Goal: Information Seeking & Learning: Compare options

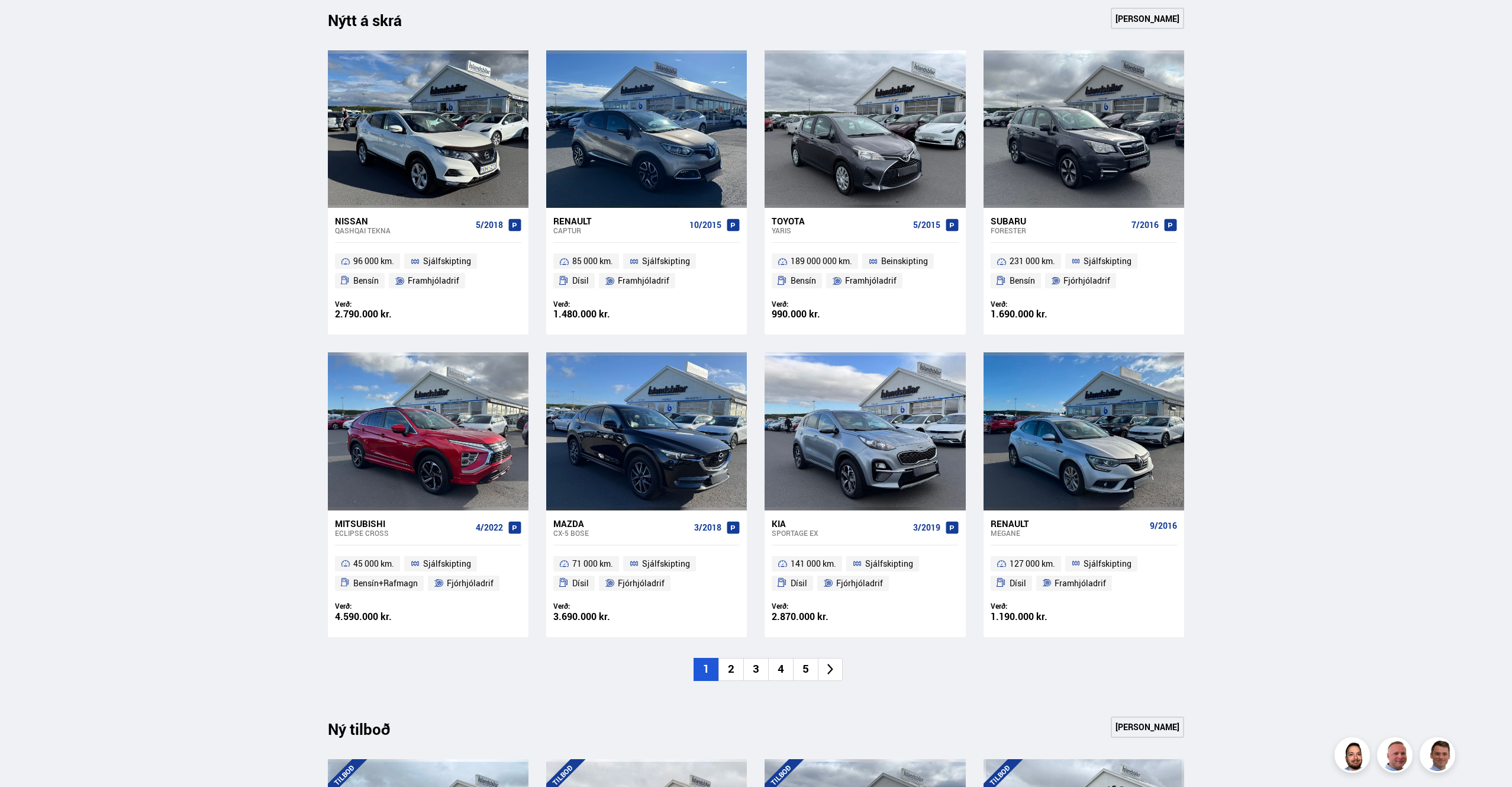
scroll to position [554, 0]
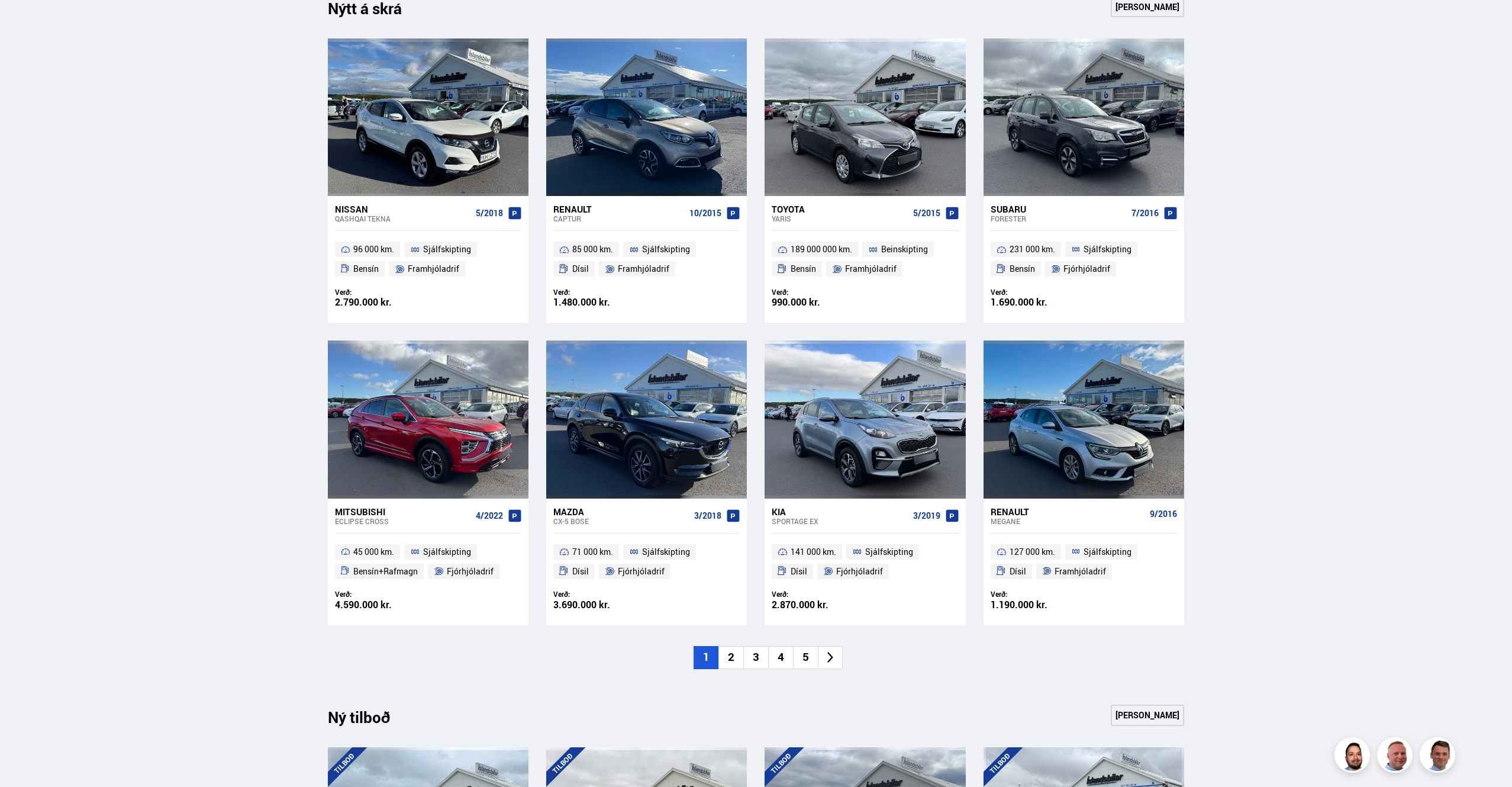
click at [1010, 214] on div "Forester" at bounding box center [1059, 218] width 136 height 8
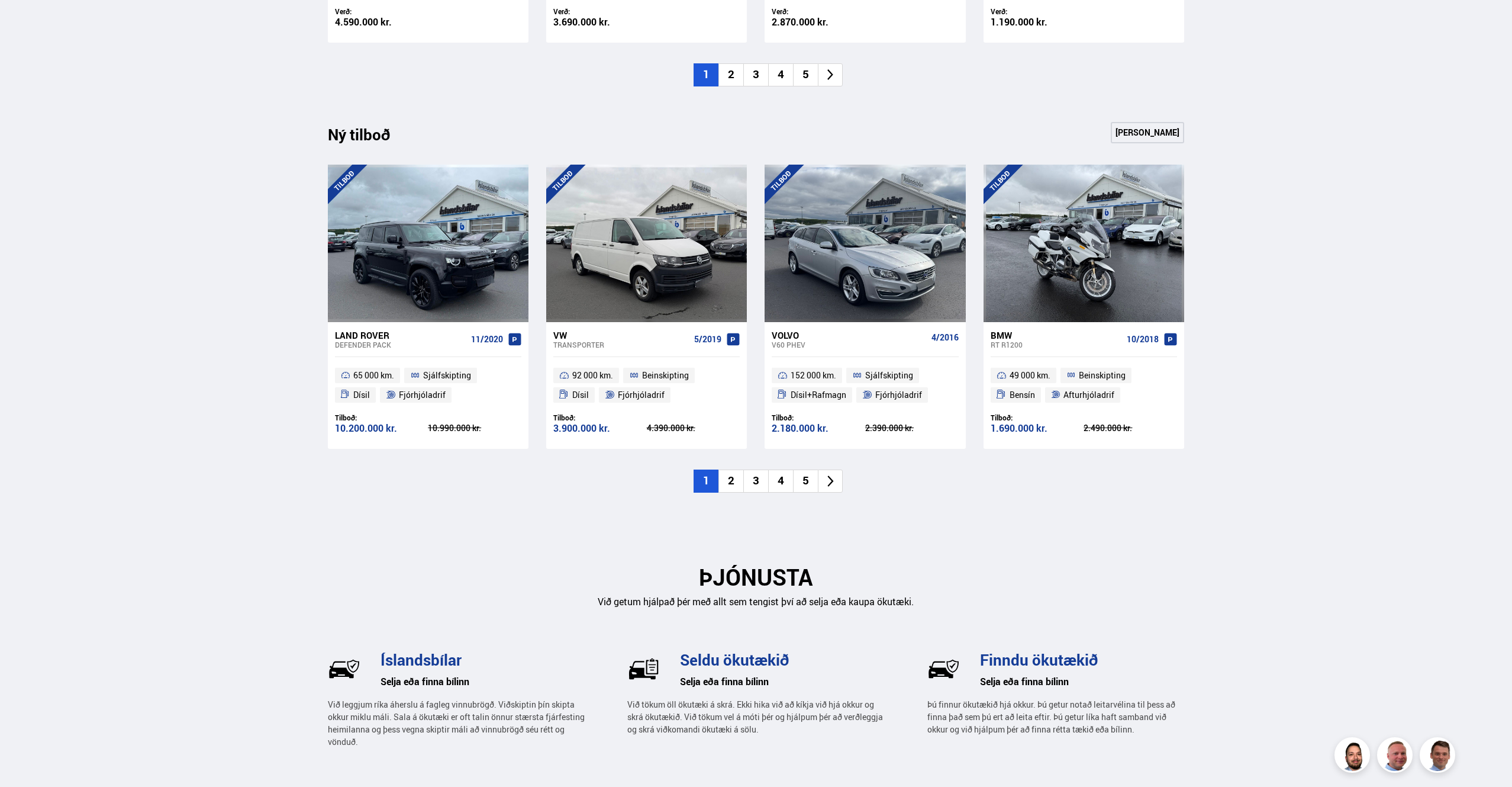
scroll to position [1281, 0]
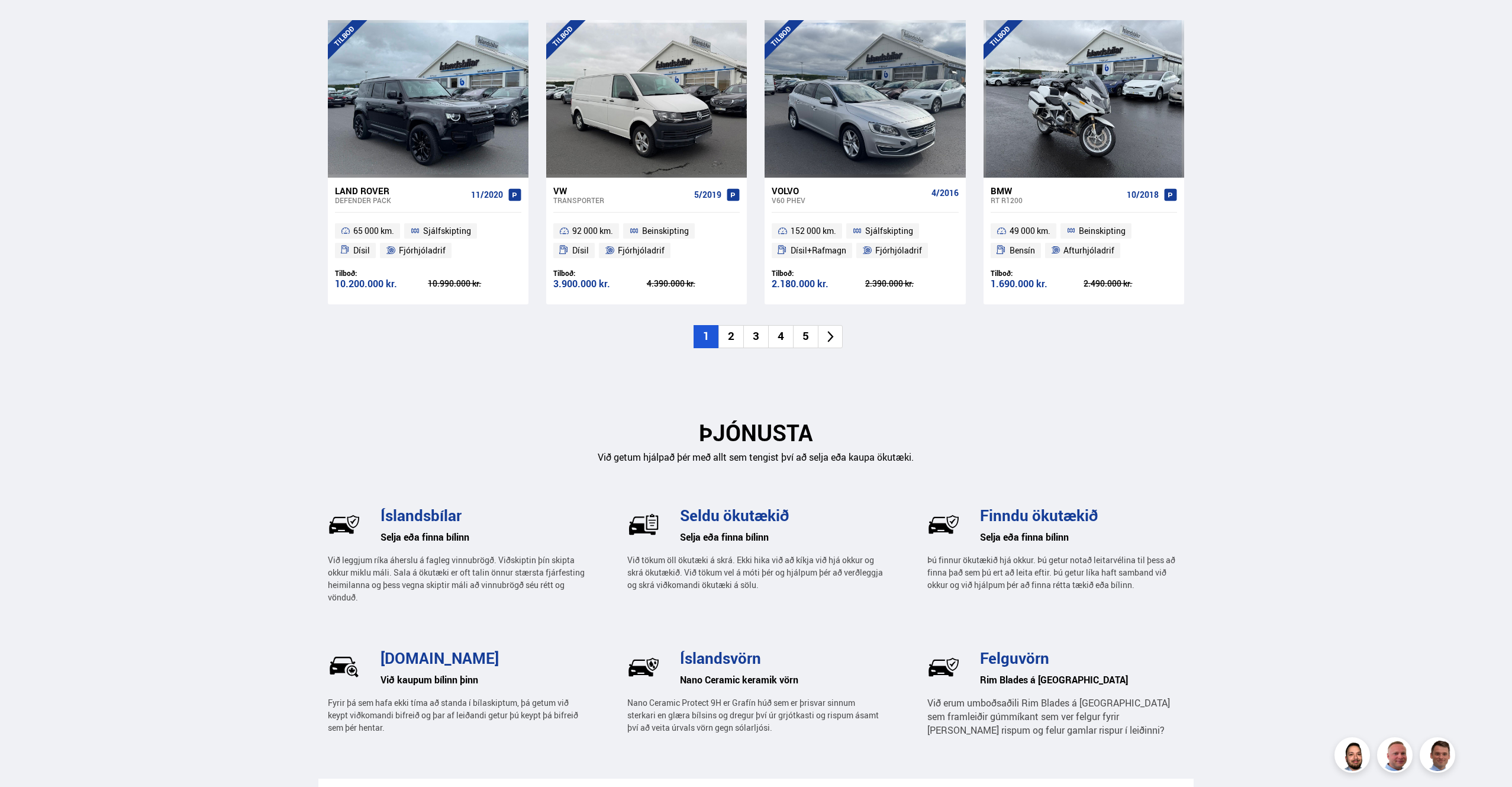
click at [833, 334] on icon at bounding box center [830, 336] width 13 height 13
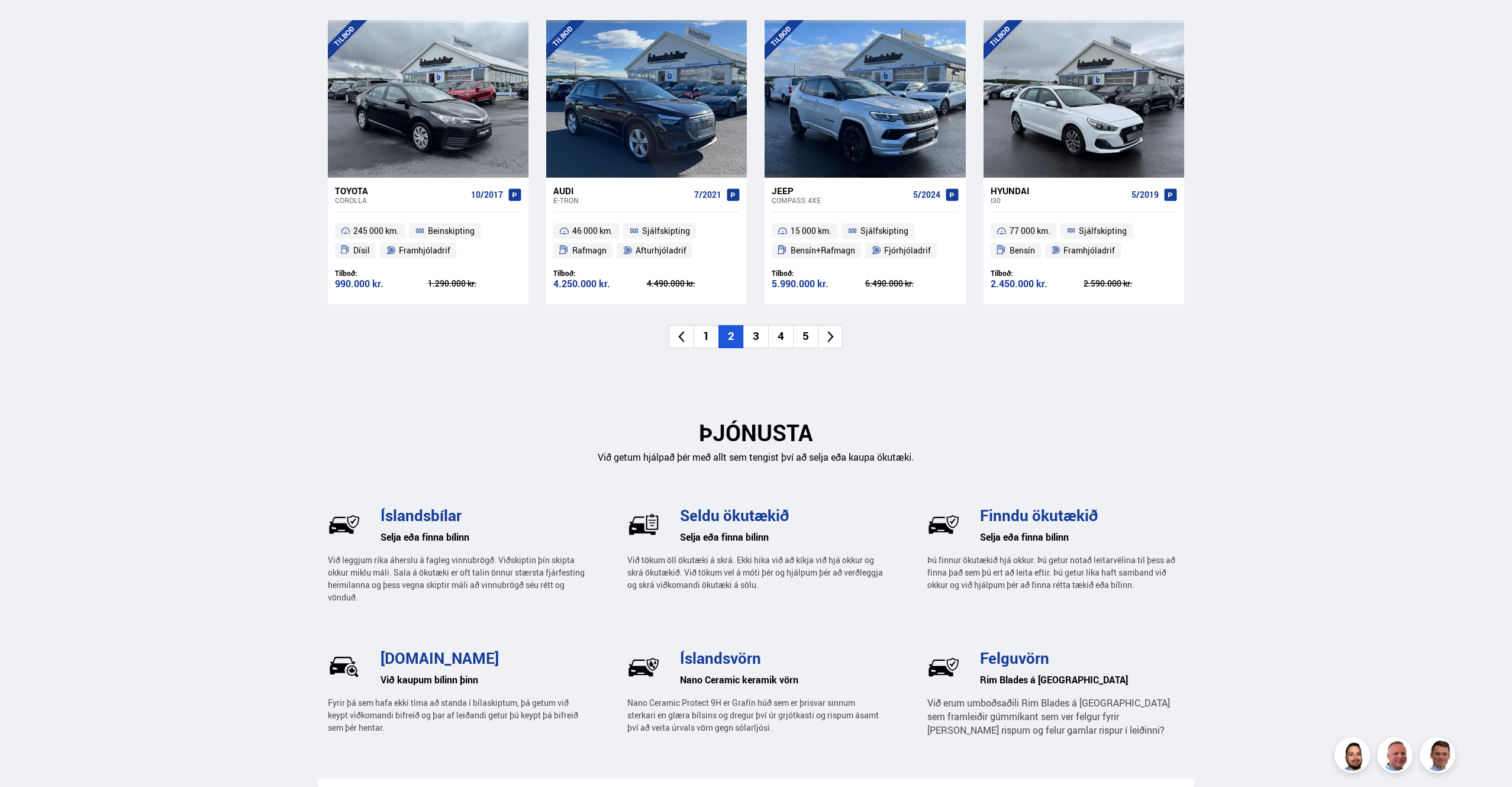
click at [829, 338] on icon at bounding box center [830, 336] width 13 height 13
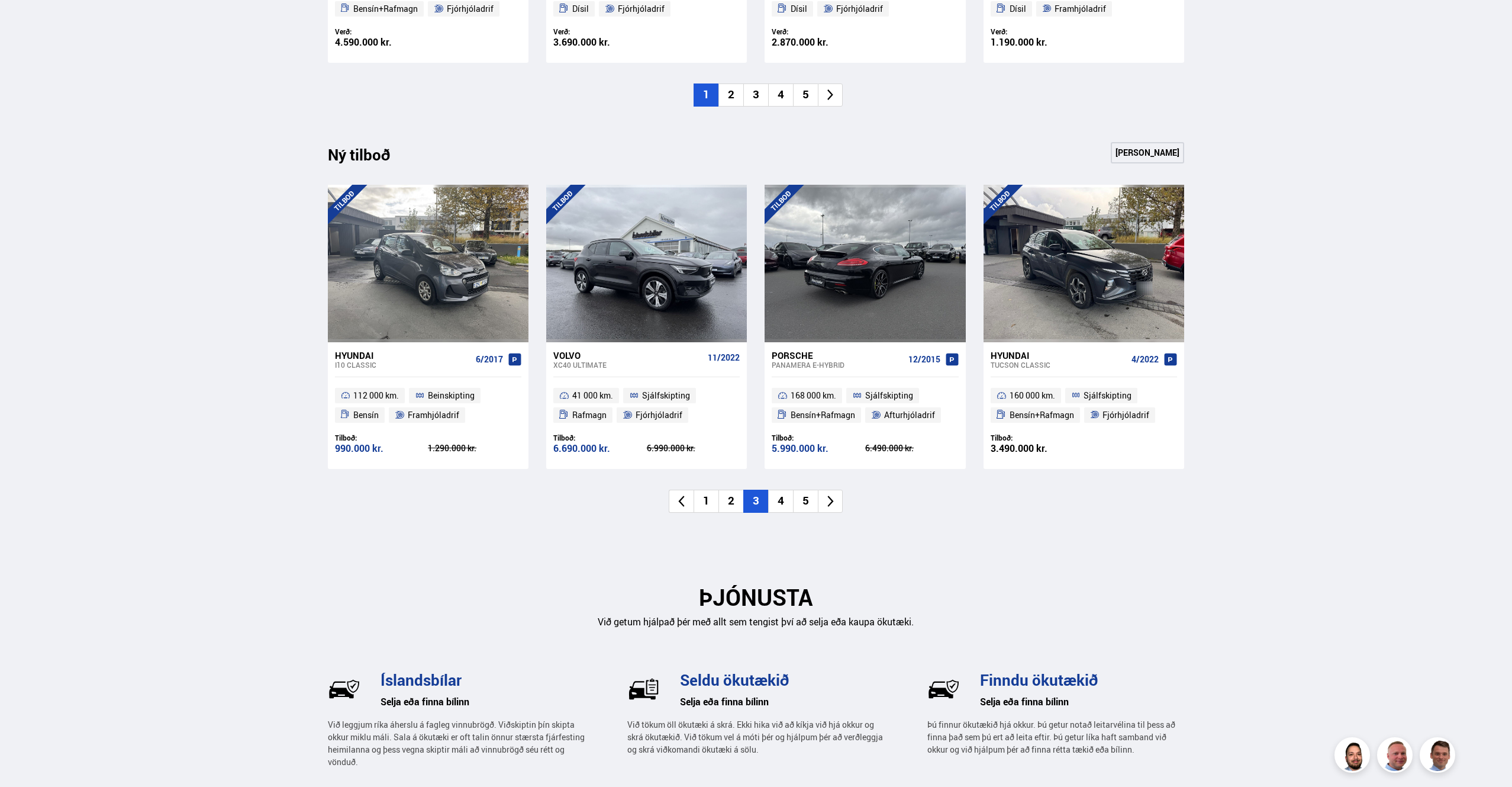
scroll to position [1120, 0]
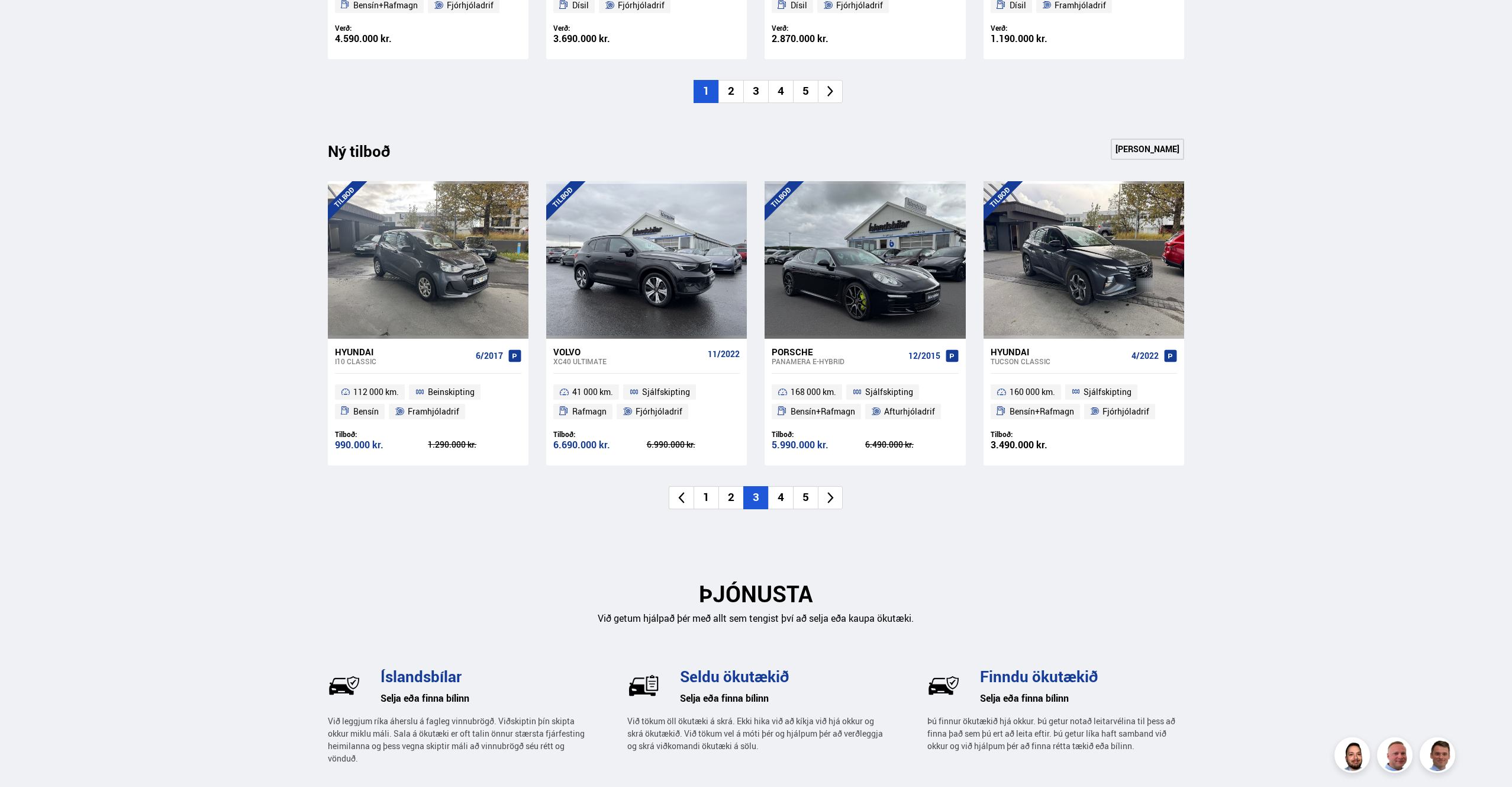
click at [831, 498] on icon at bounding box center [830, 497] width 13 height 13
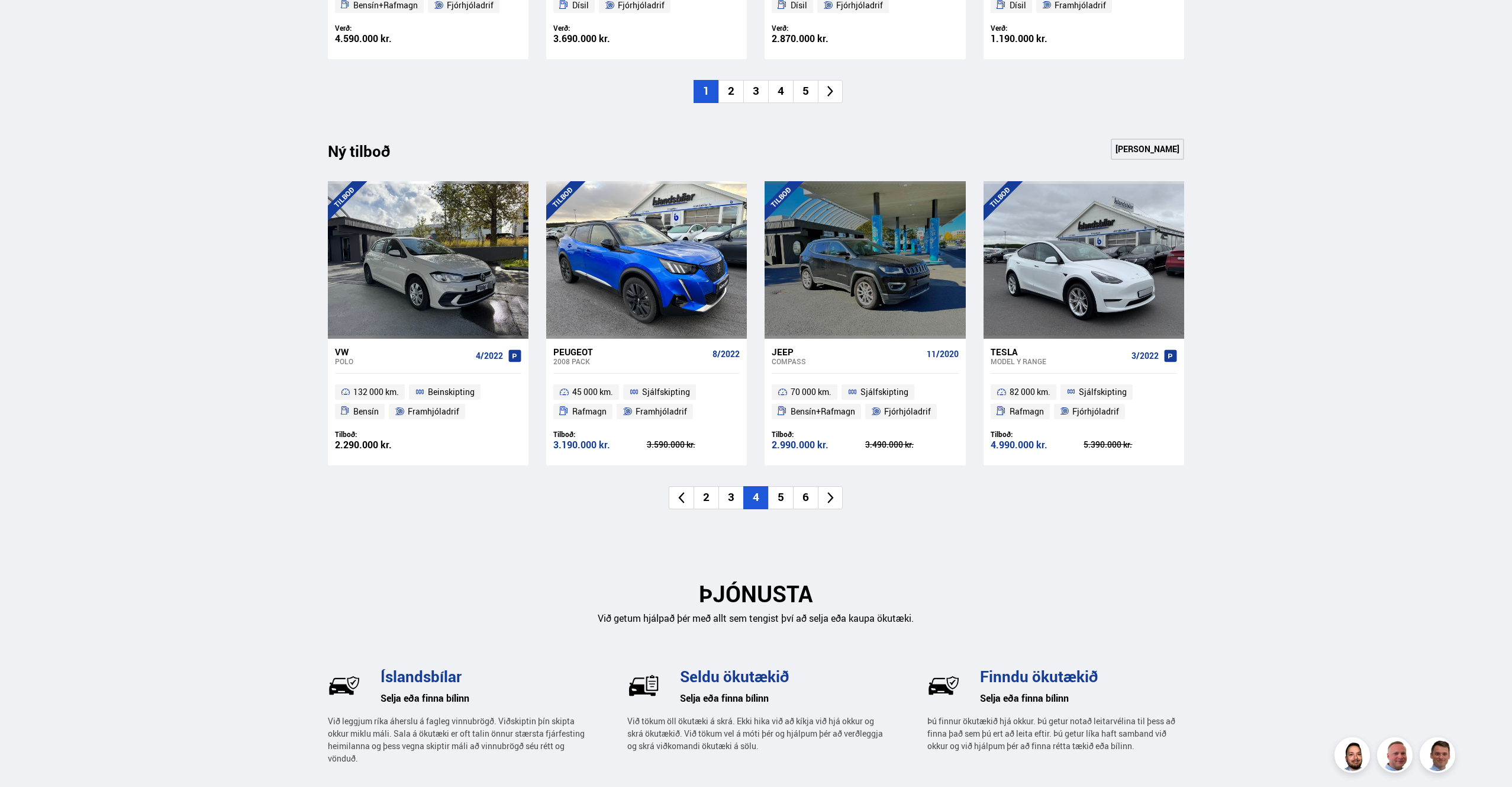
click at [826, 495] on icon at bounding box center [830, 497] width 13 height 13
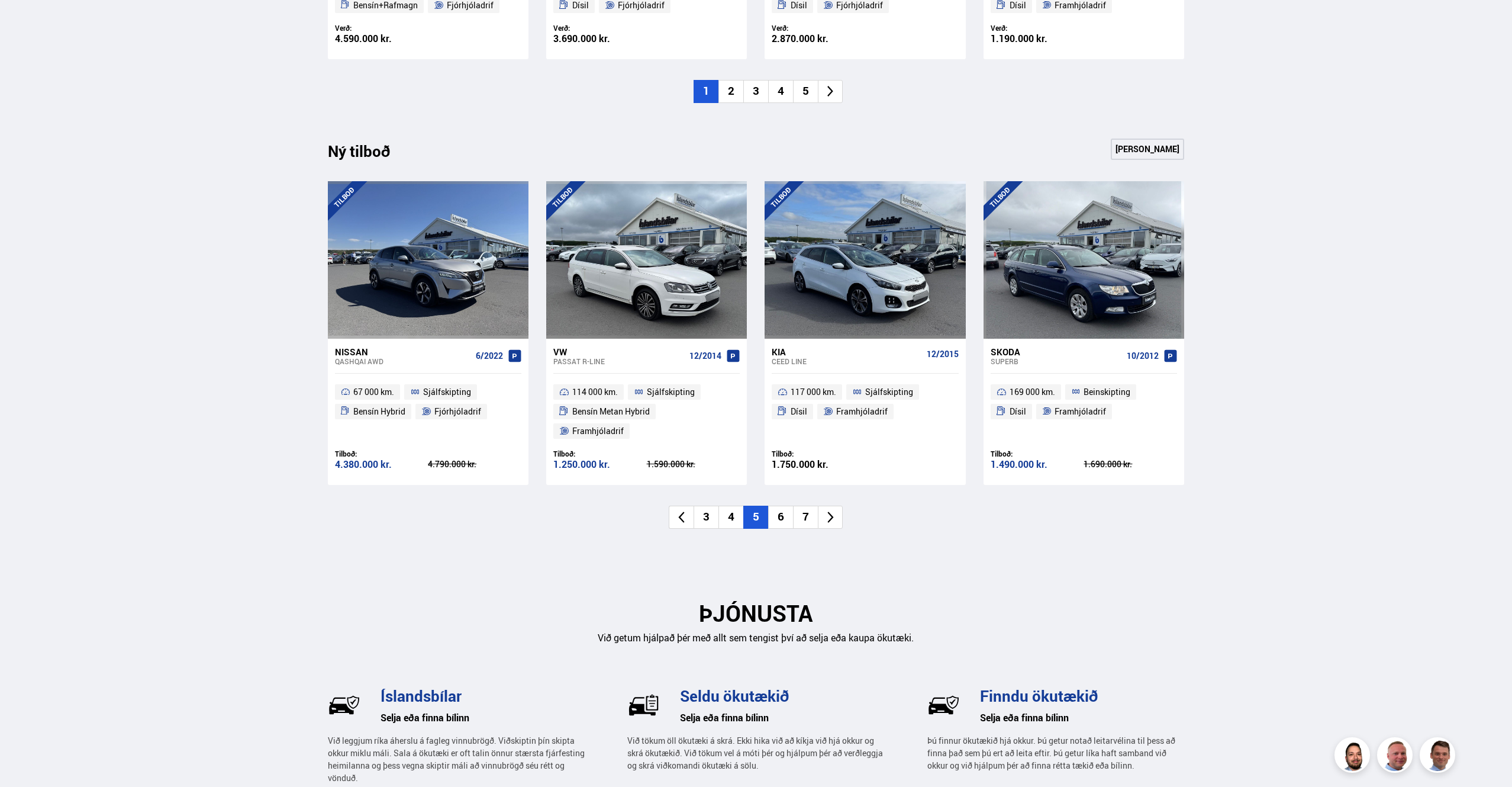
click at [829, 511] on icon at bounding box center [829, 517] width 6 height 11
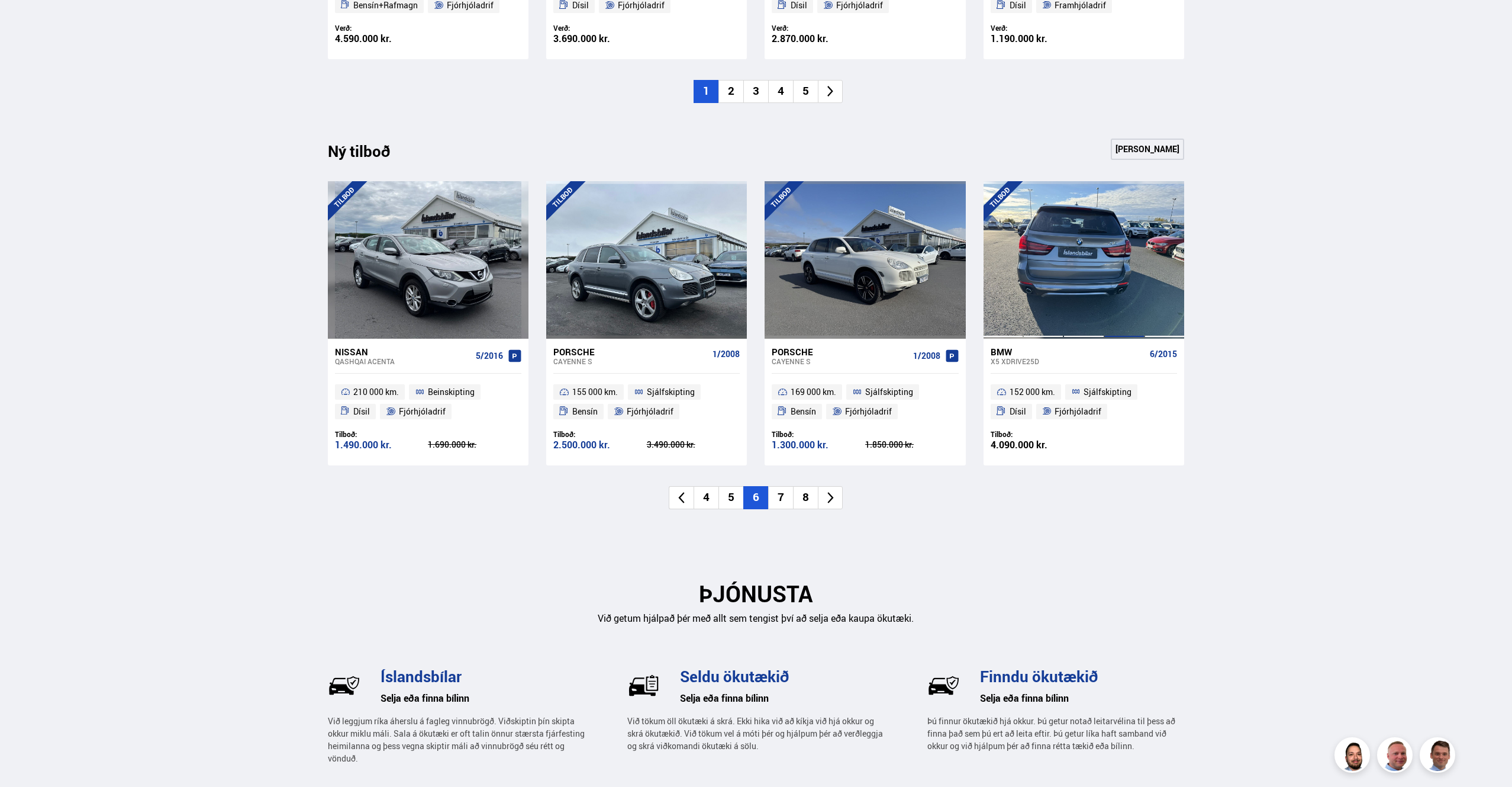
click at [1113, 263] on div at bounding box center [1124, 259] width 40 height 157
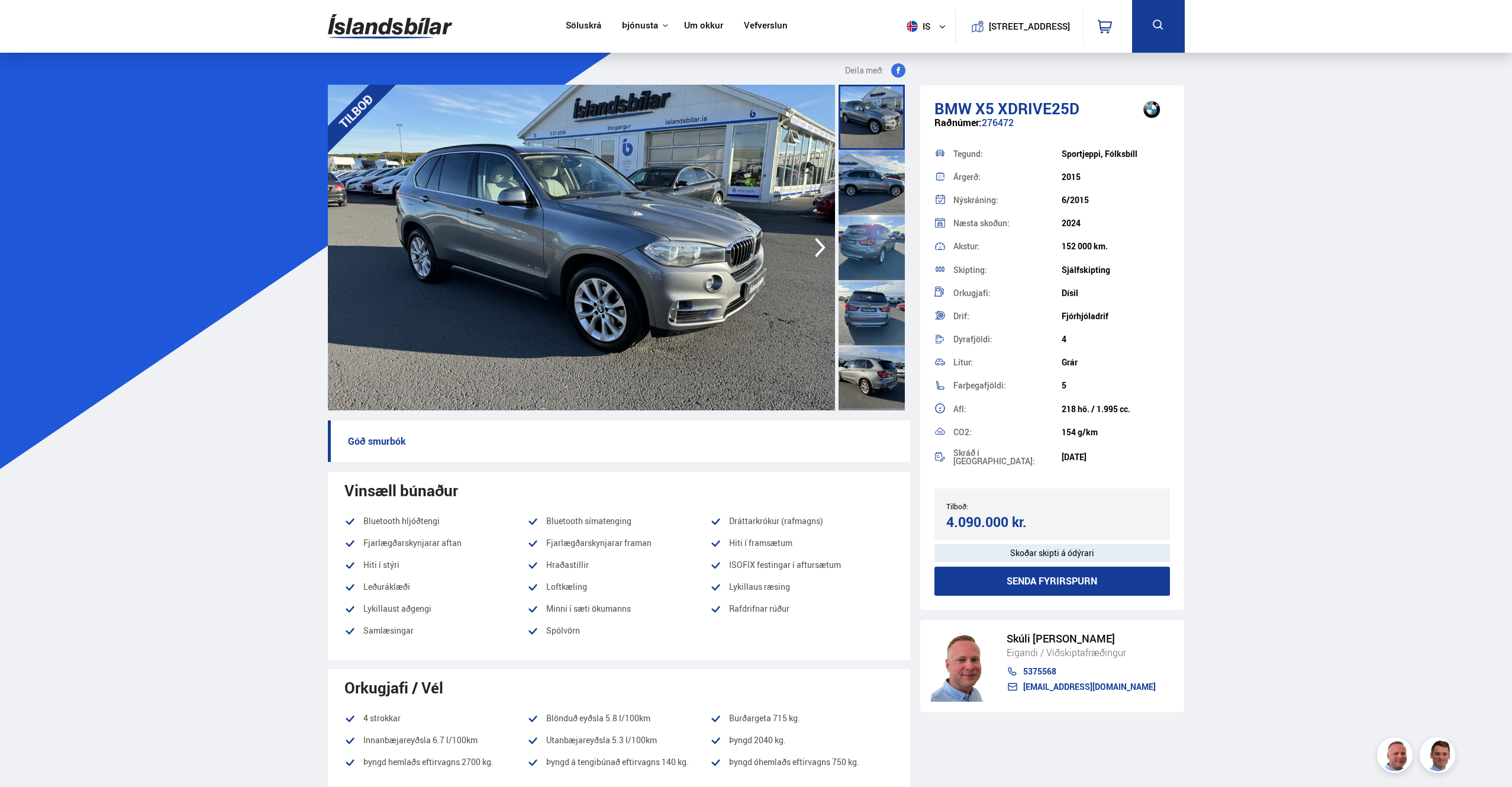
click at [818, 243] on icon "button" at bounding box center [820, 247] width 24 height 28
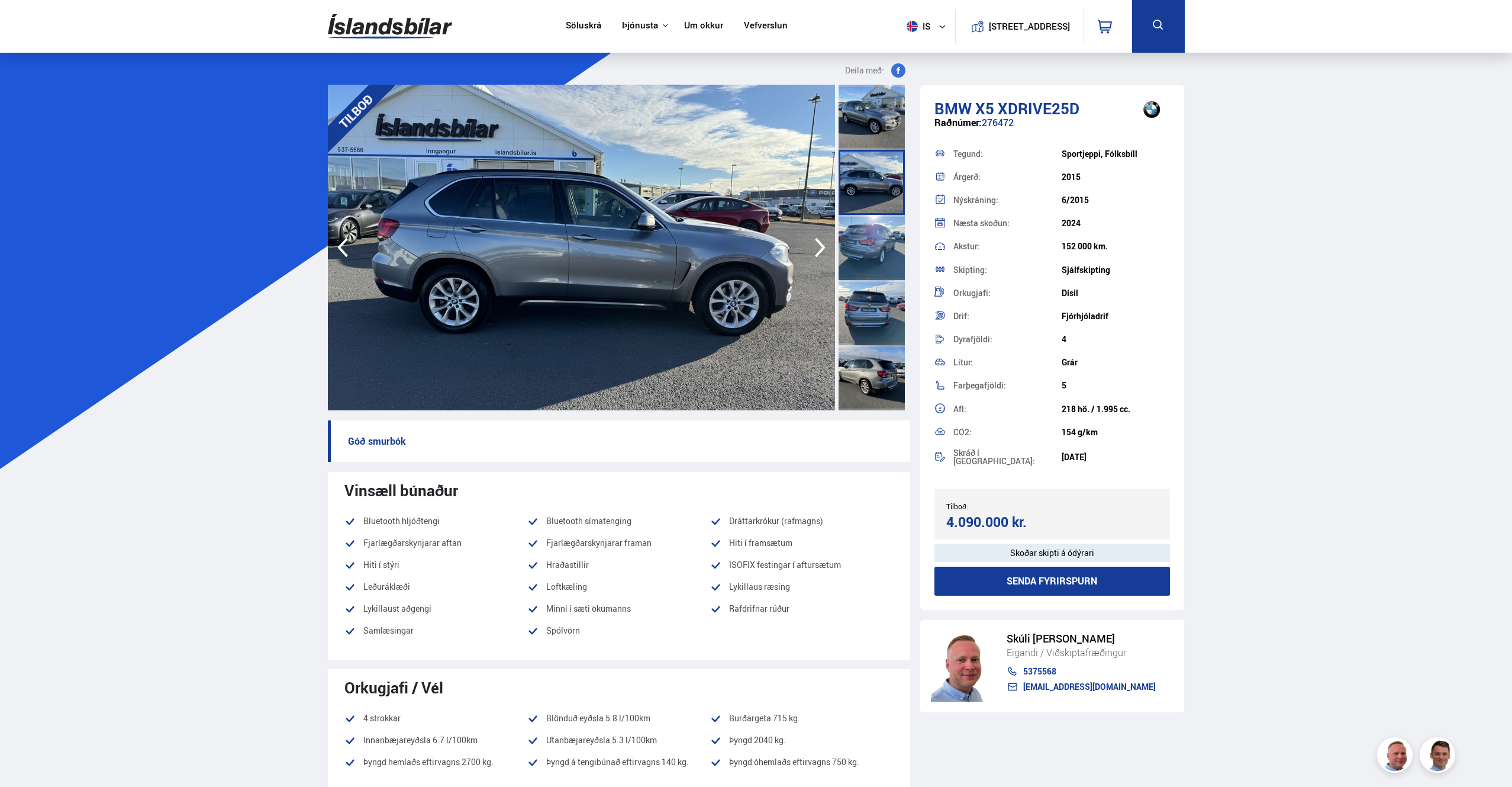
click at [818, 243] on icon "button" at bounding box center [820, 247] width 24 height 28
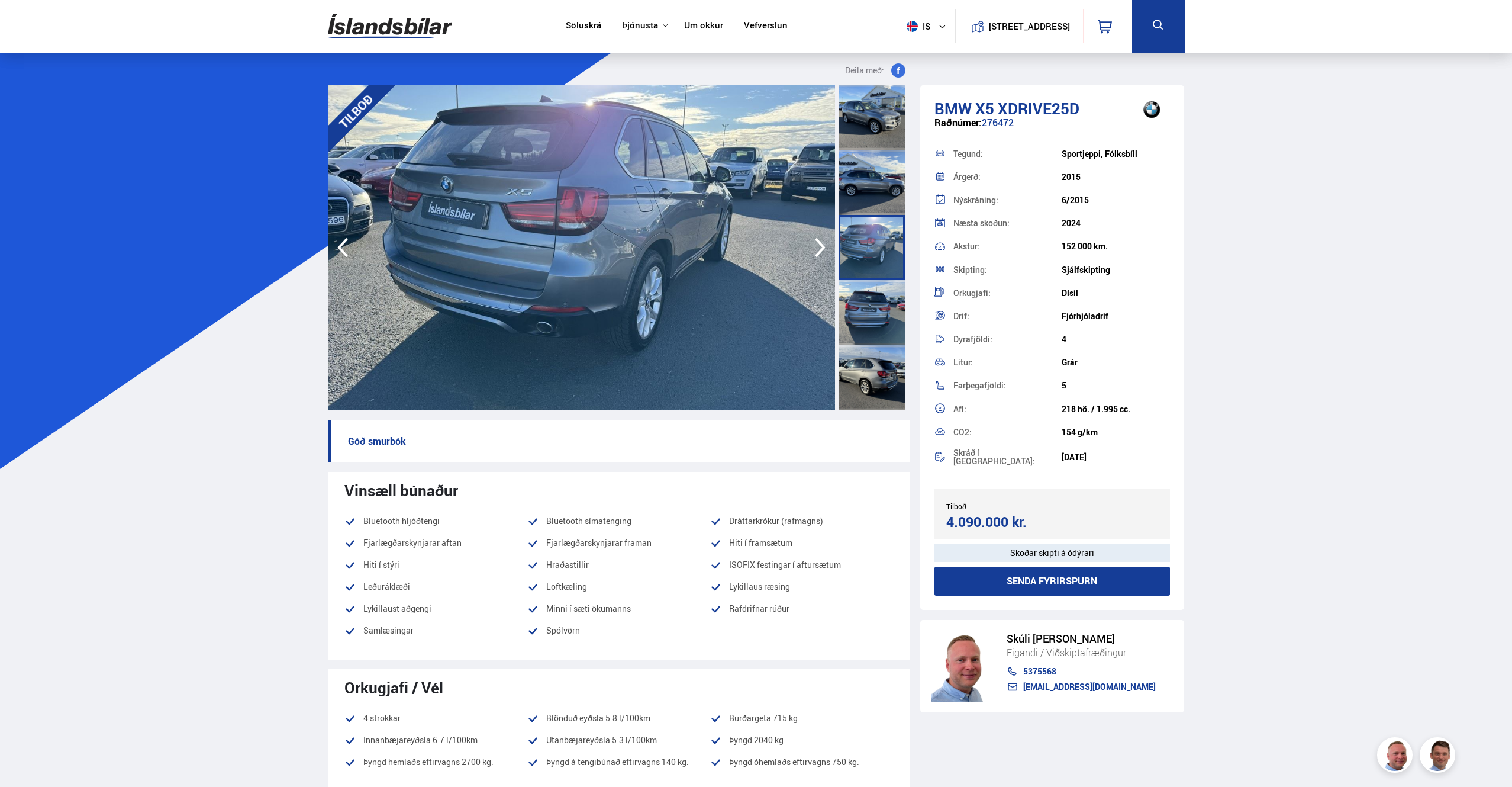
click at [818, 243] on icon "button" at bounding box center [820, 247] width 24 height 28
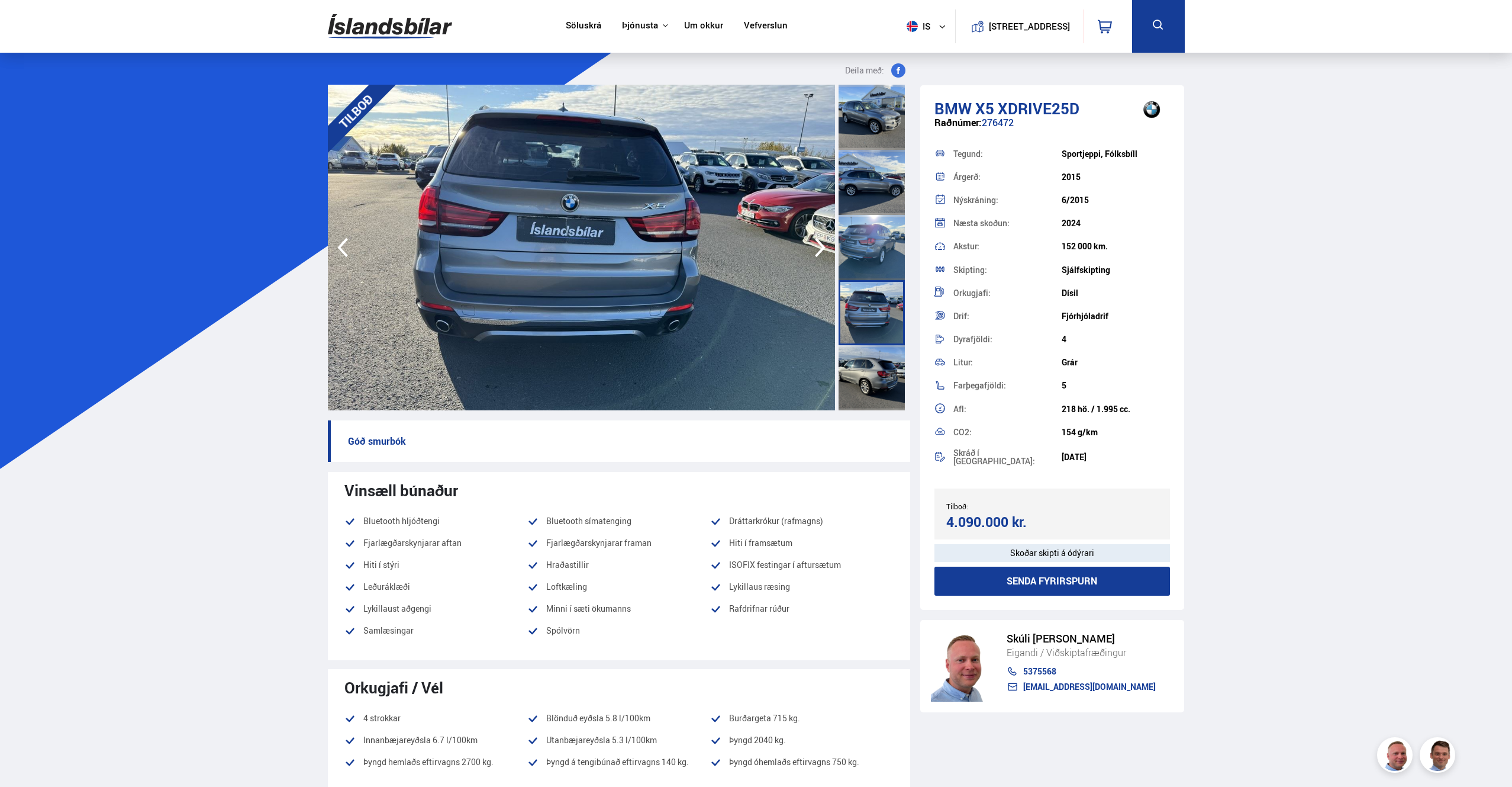
click at [818, 243] on icon "button" at bounding box center [820, 247] width 24 height 28
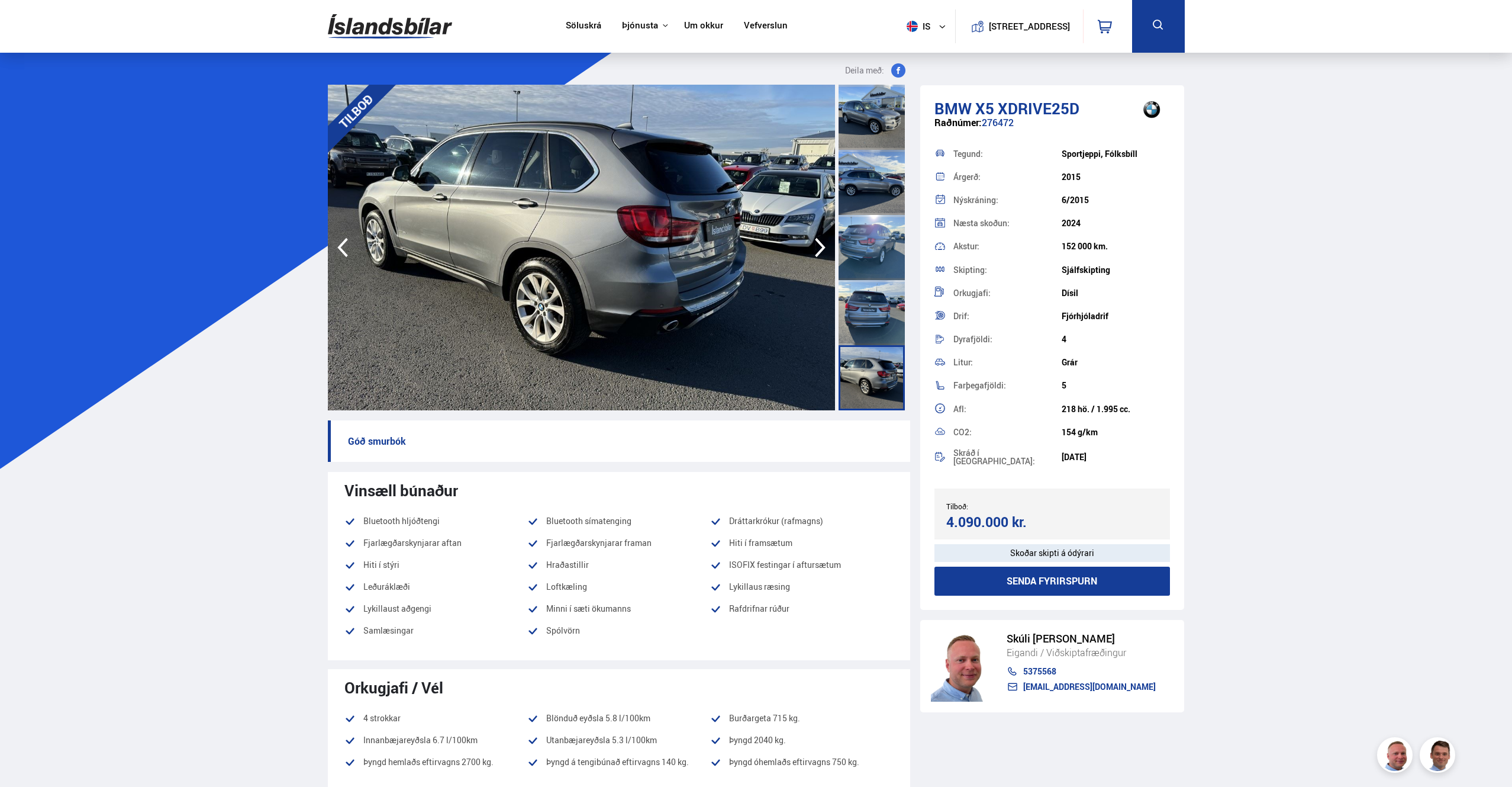
click at [818, 247] on icon "button" at bounding box center [820, 247] width 24 height 28
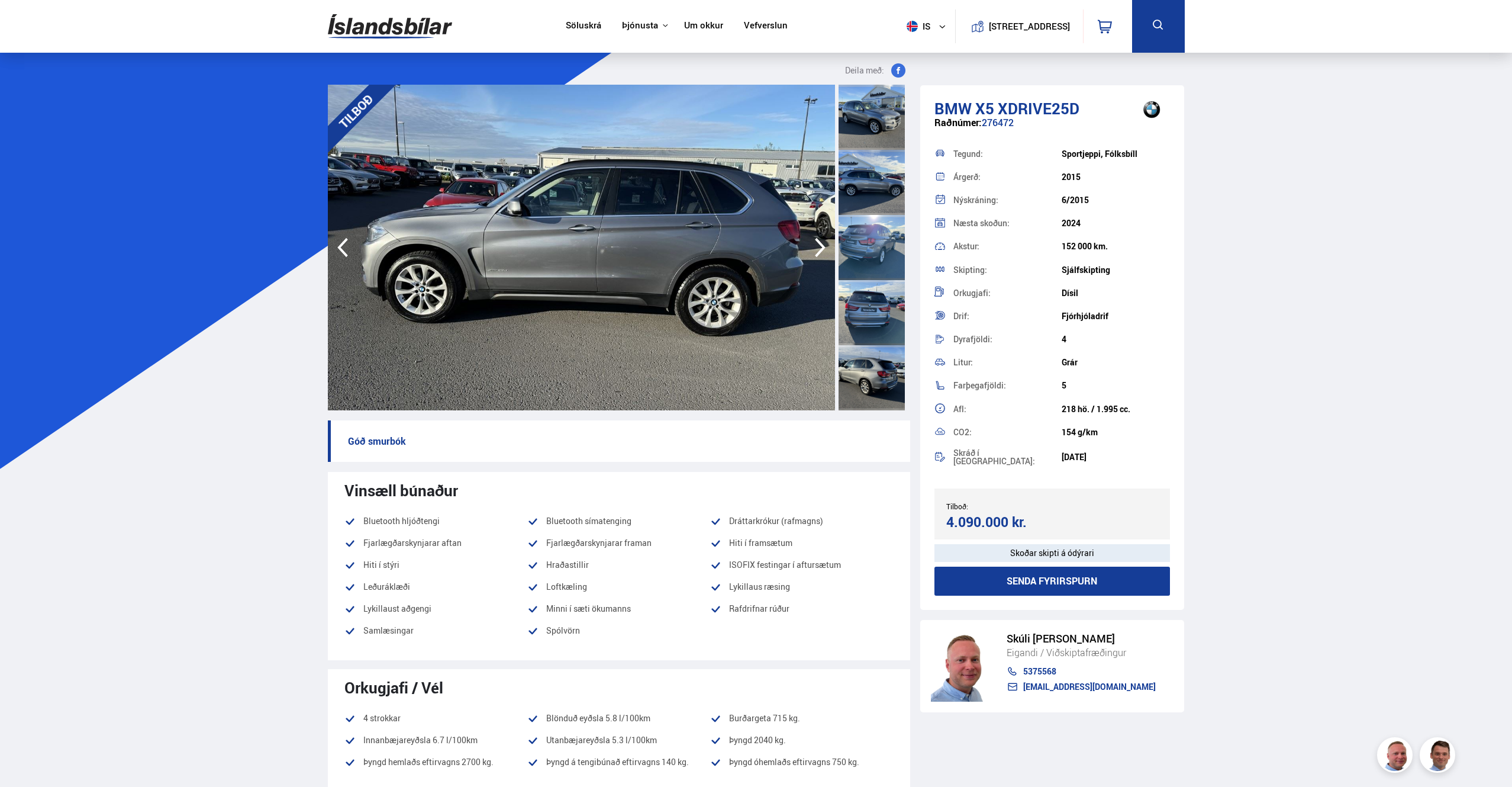
click at [818, 247] on icon "button" at bounding box center [820, 247] width 24 height 28
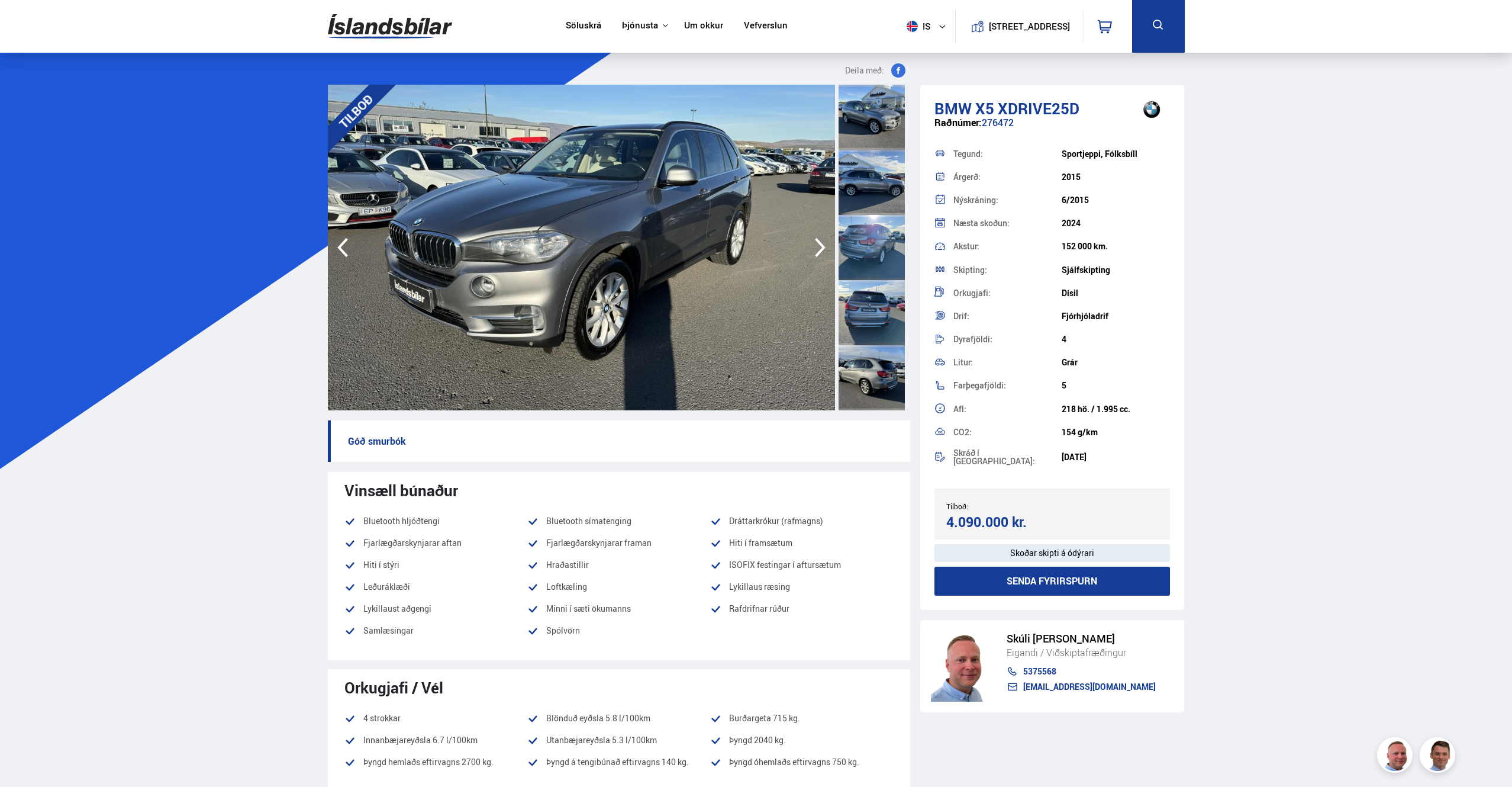
click at [818, 247] on icon "button" at bounding box center [820, 247] width 24 height 28
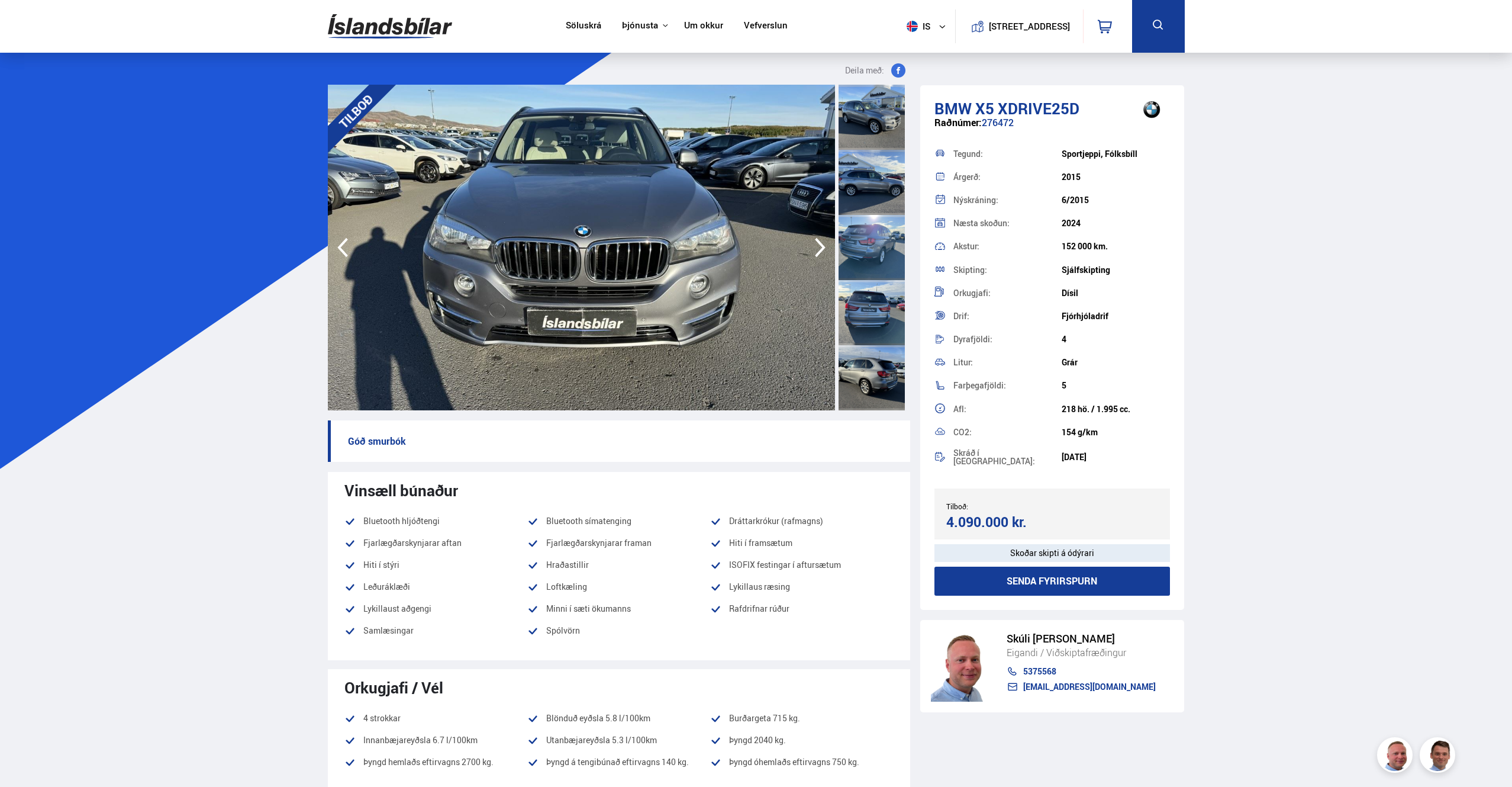
click at [818, 247] on icon "button" at bounding box center [820, 247] width 24 height 28
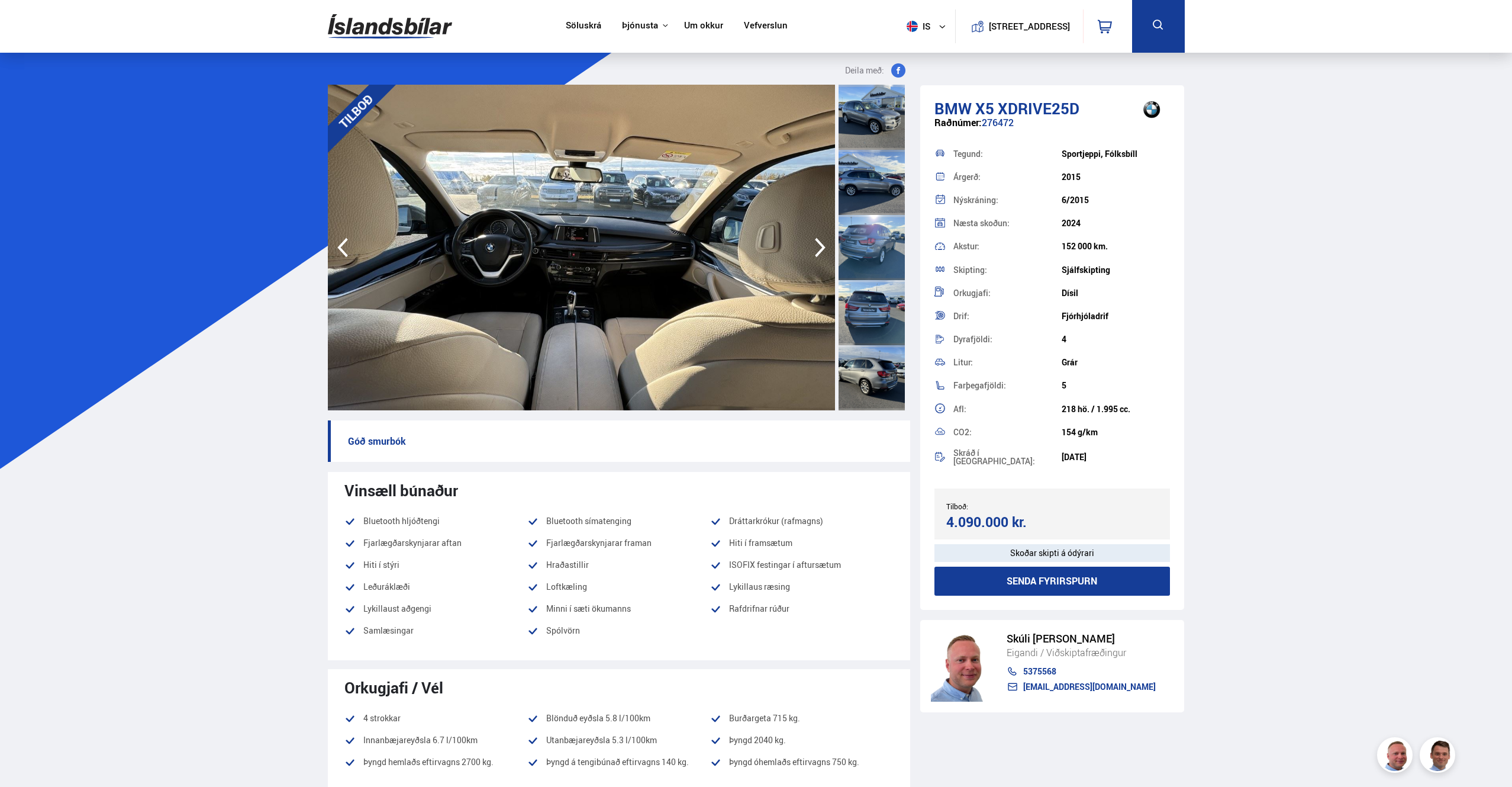
click at [818, 247] on icon "button" at bounding box center [820, 247] width 24 height 28
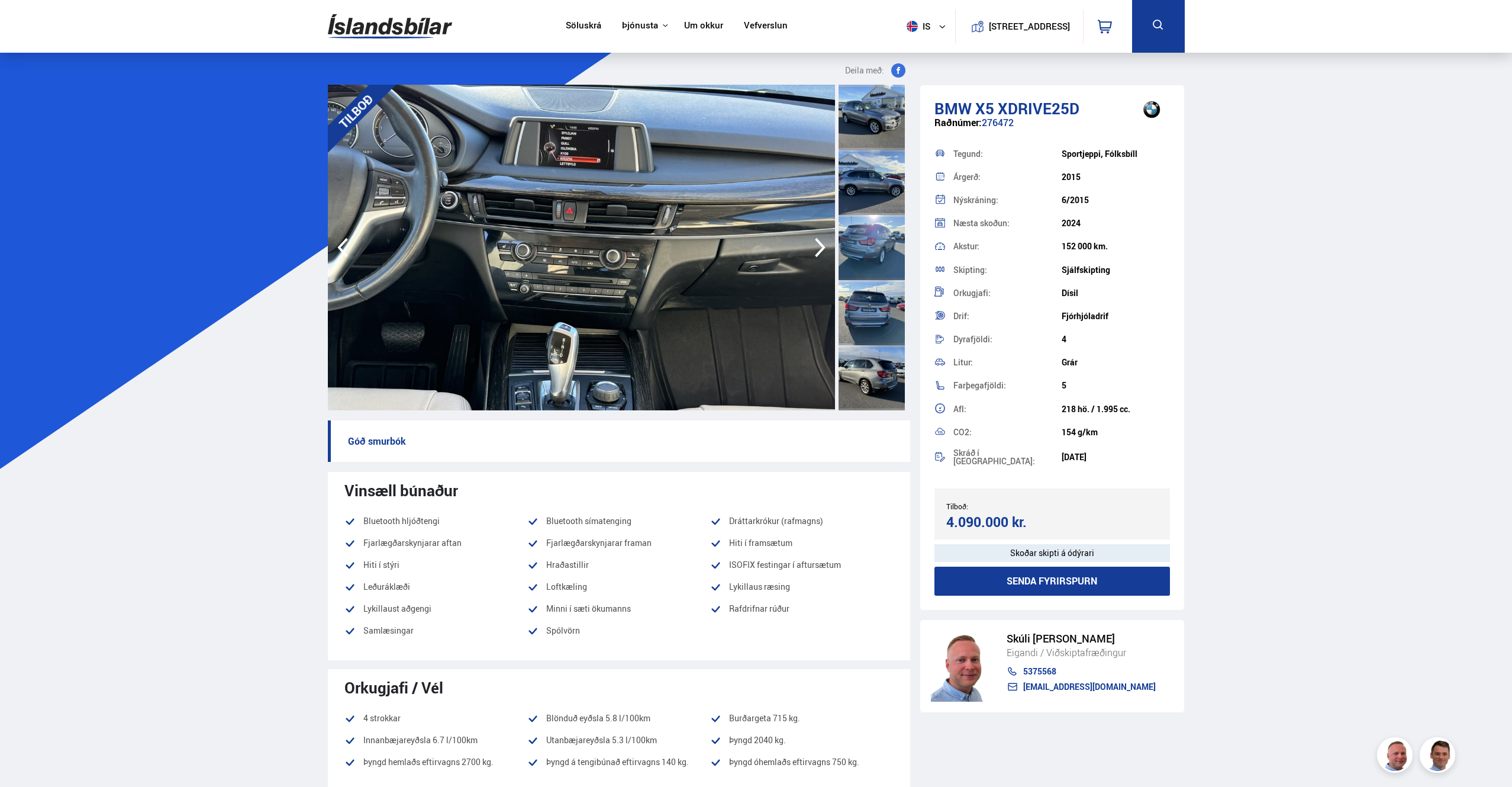
click at [818, 247] on icon "button" at bounding box center [820, 247] width 24 height 28
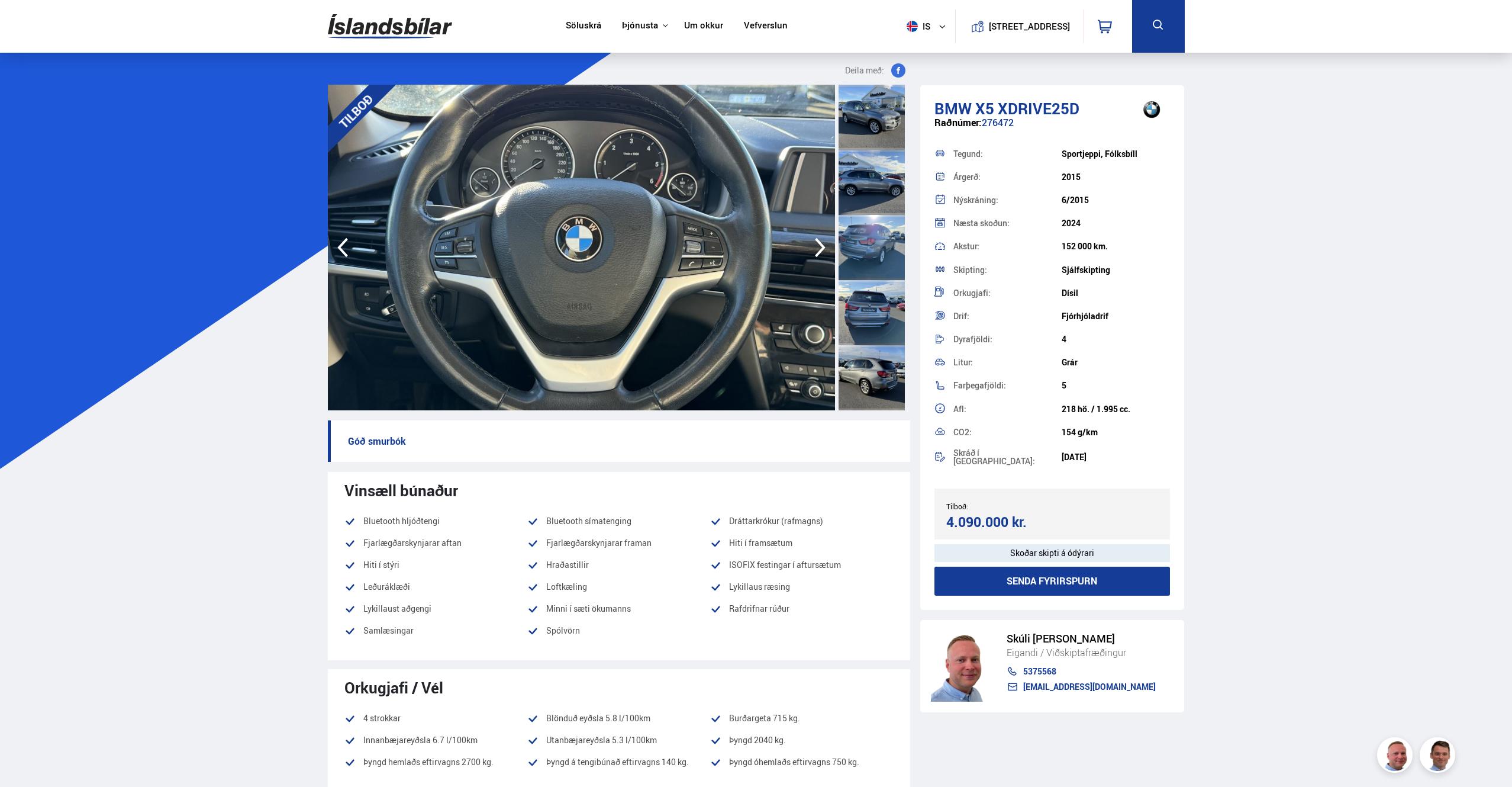
click at [818, 247] on icon "button" at bounding box center [820, 247] width 24 height 28
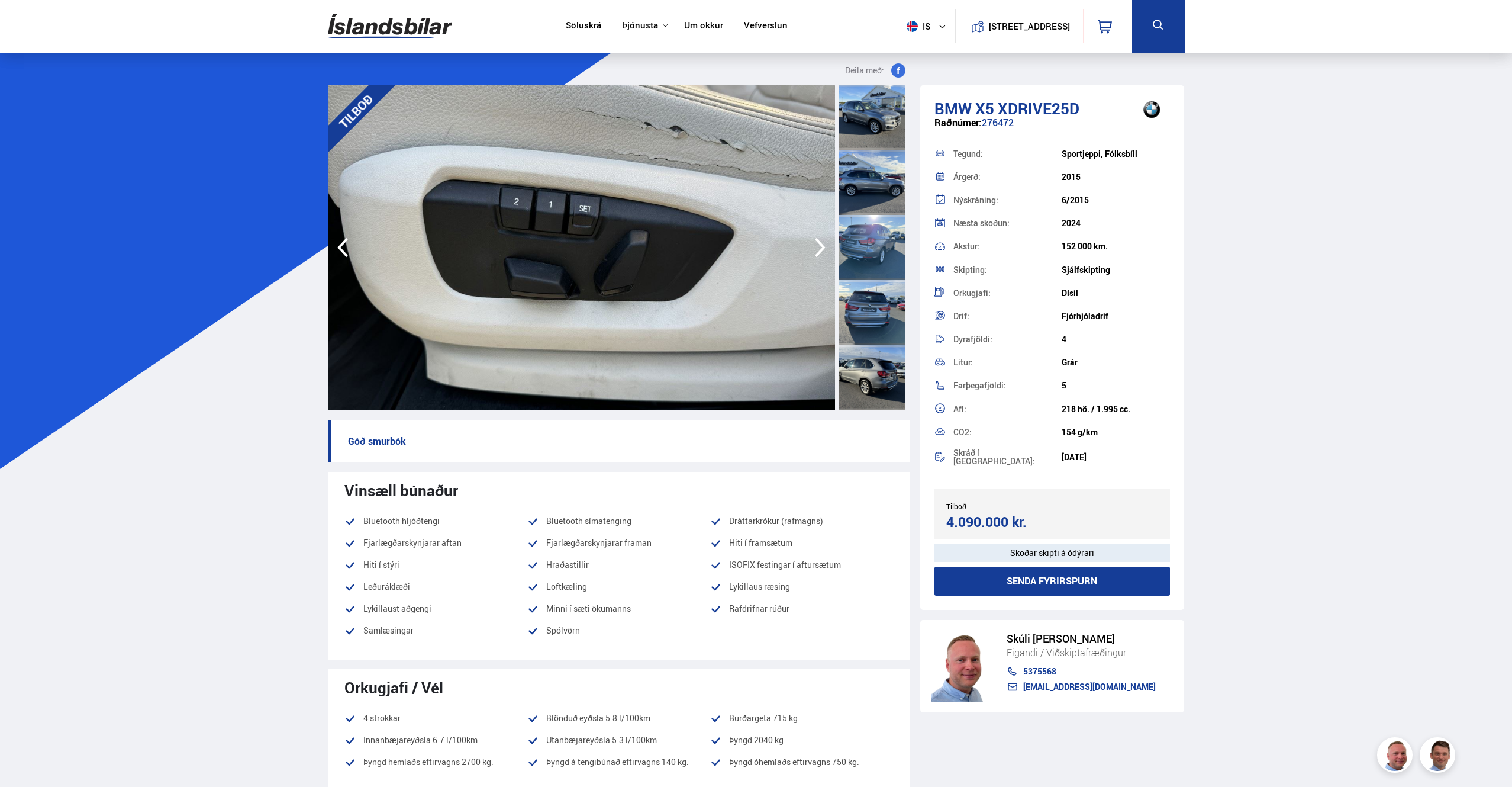
click at [818, 247] on icon "button" at bounding box center [820, 247] width 24 height 28
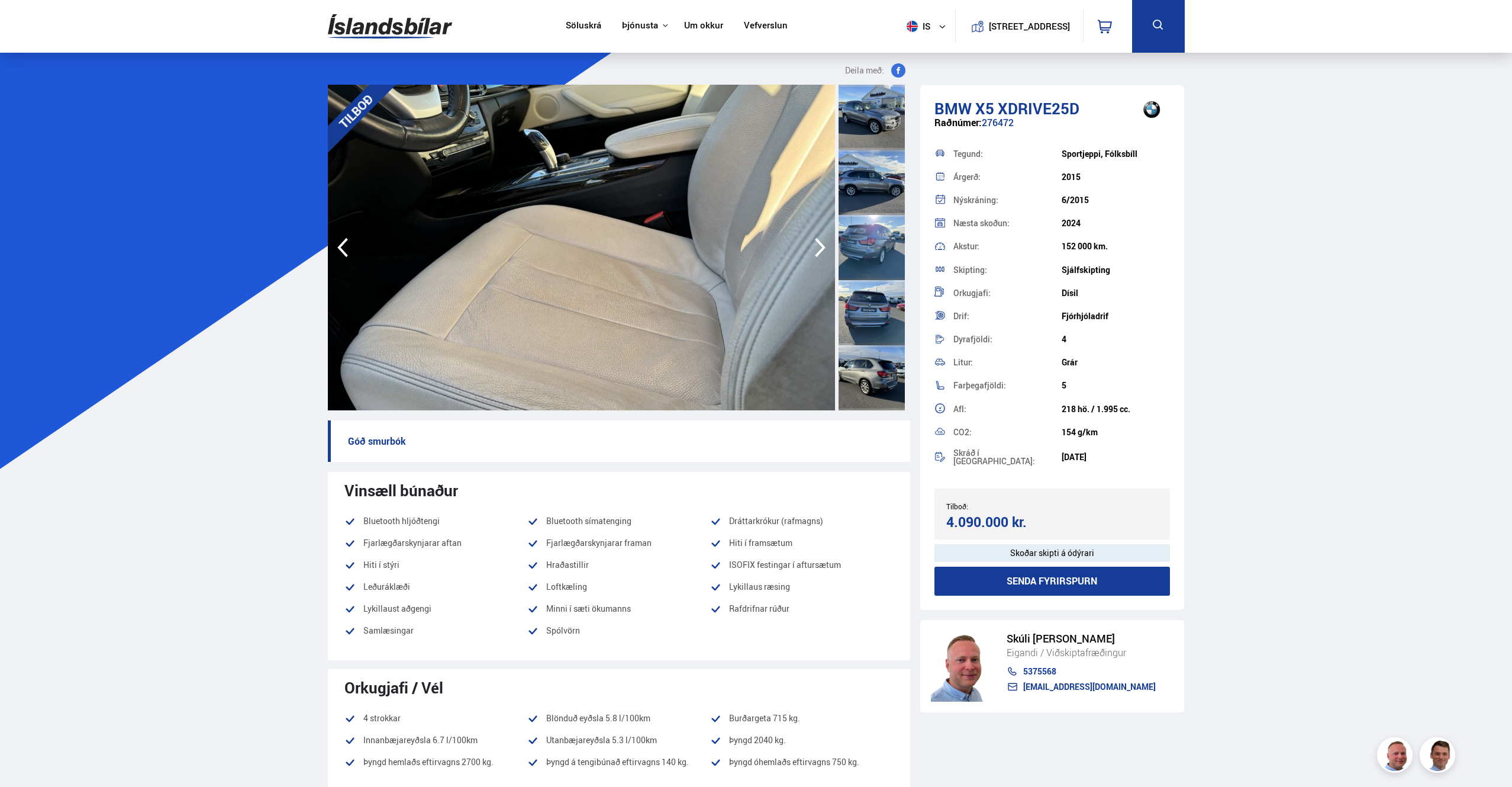
click at [818, 247] on icon "button" at bounding box center [820, 247] width 24 height 28
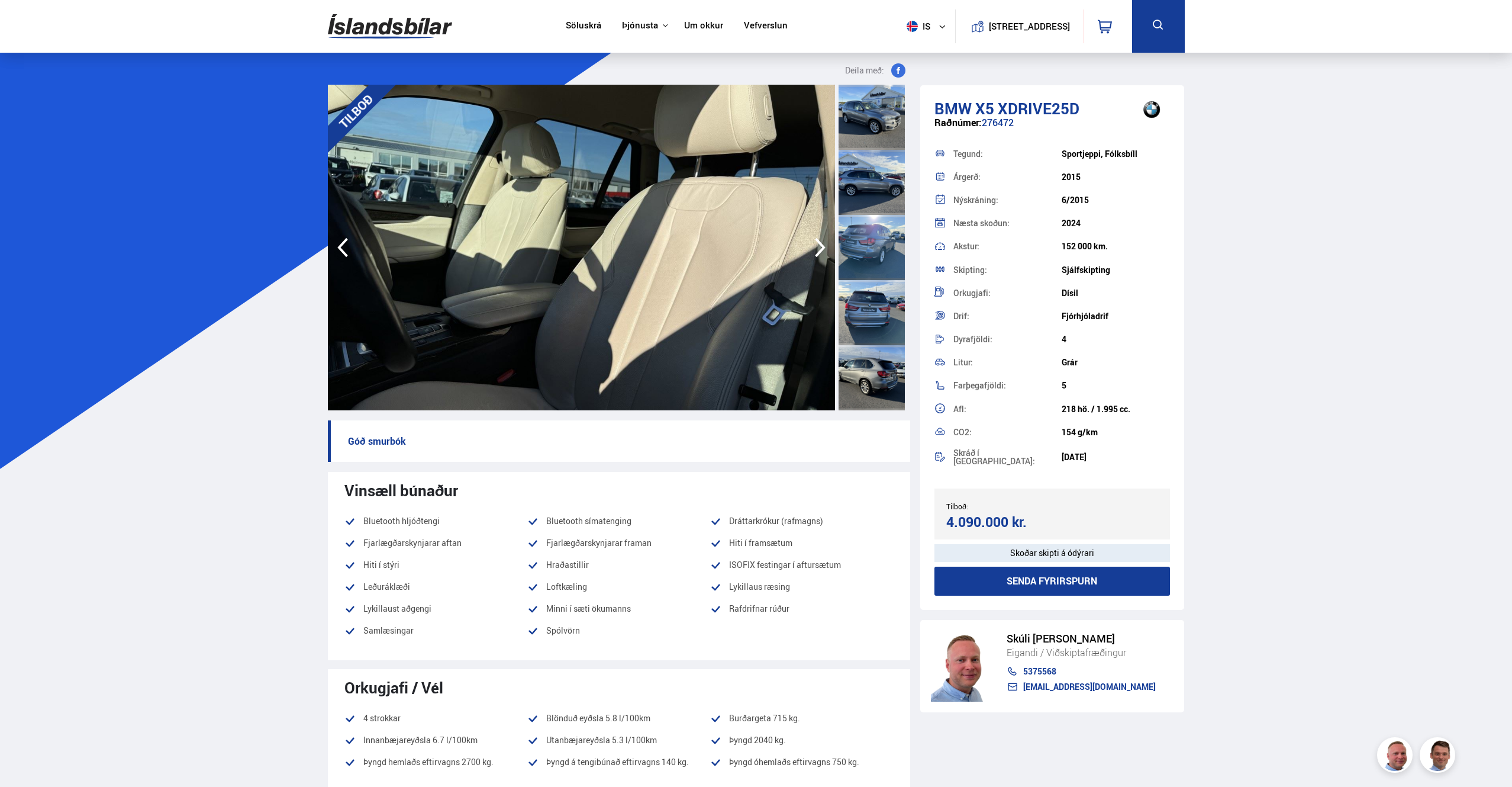
click at [818, 247] on icon "button" at bounding box center [820, 247] width 24 height 28
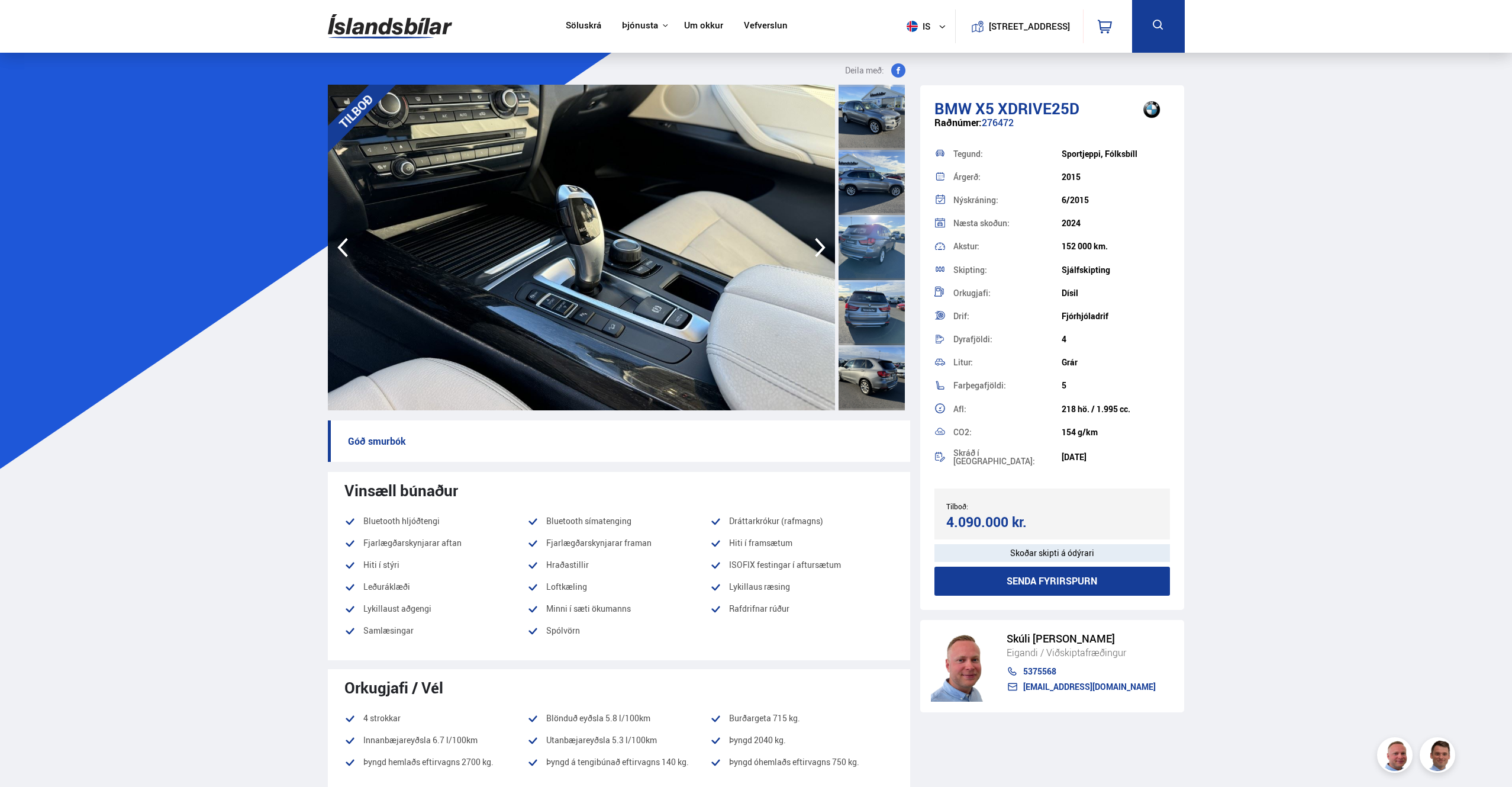
click at [818, 247] on icon "button" at bounding box center [820, 247] width 24 height 28
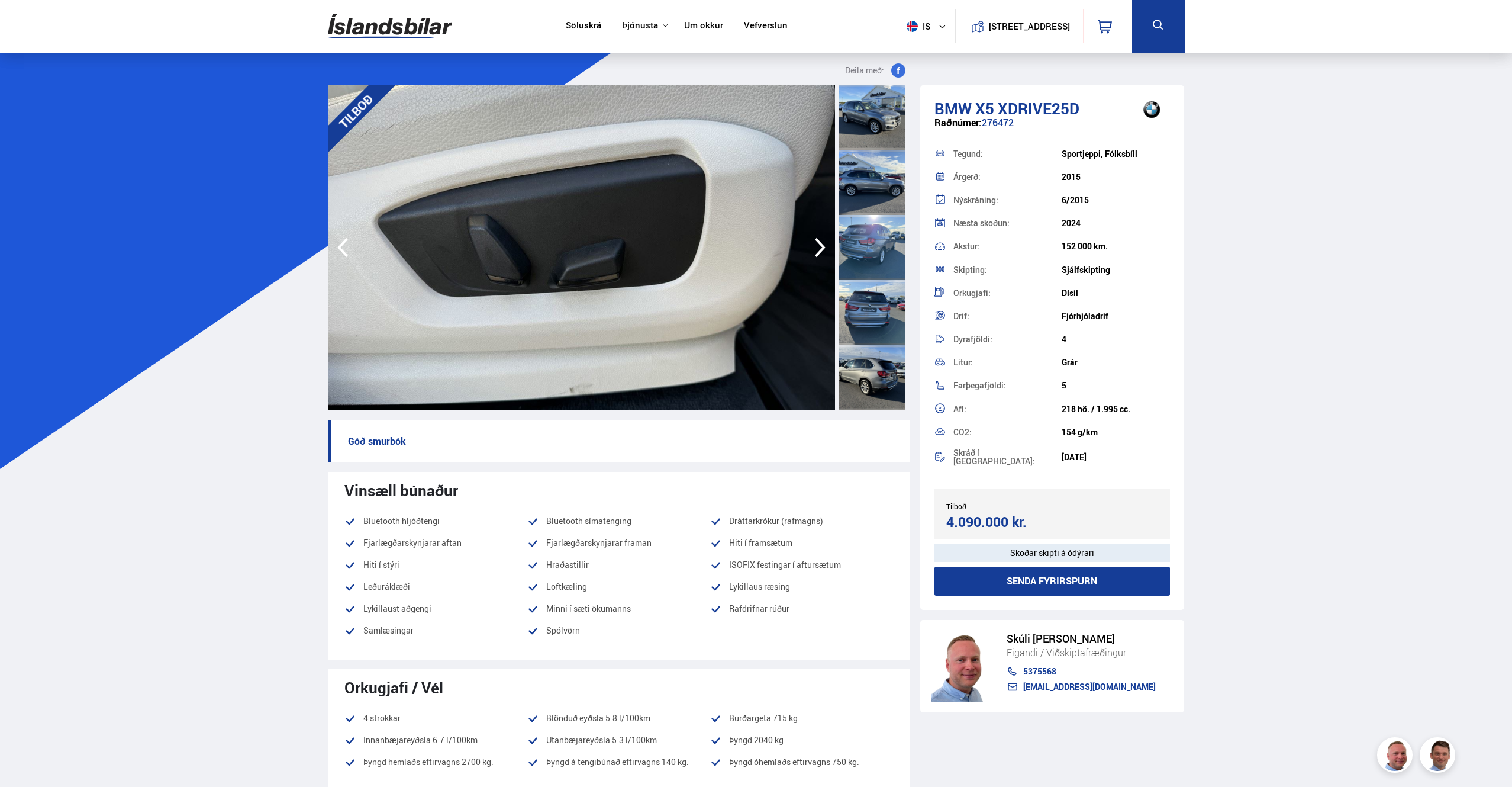
click at [818, 247] on icon "button" at bounding box center [820, 247] width 24 height 28
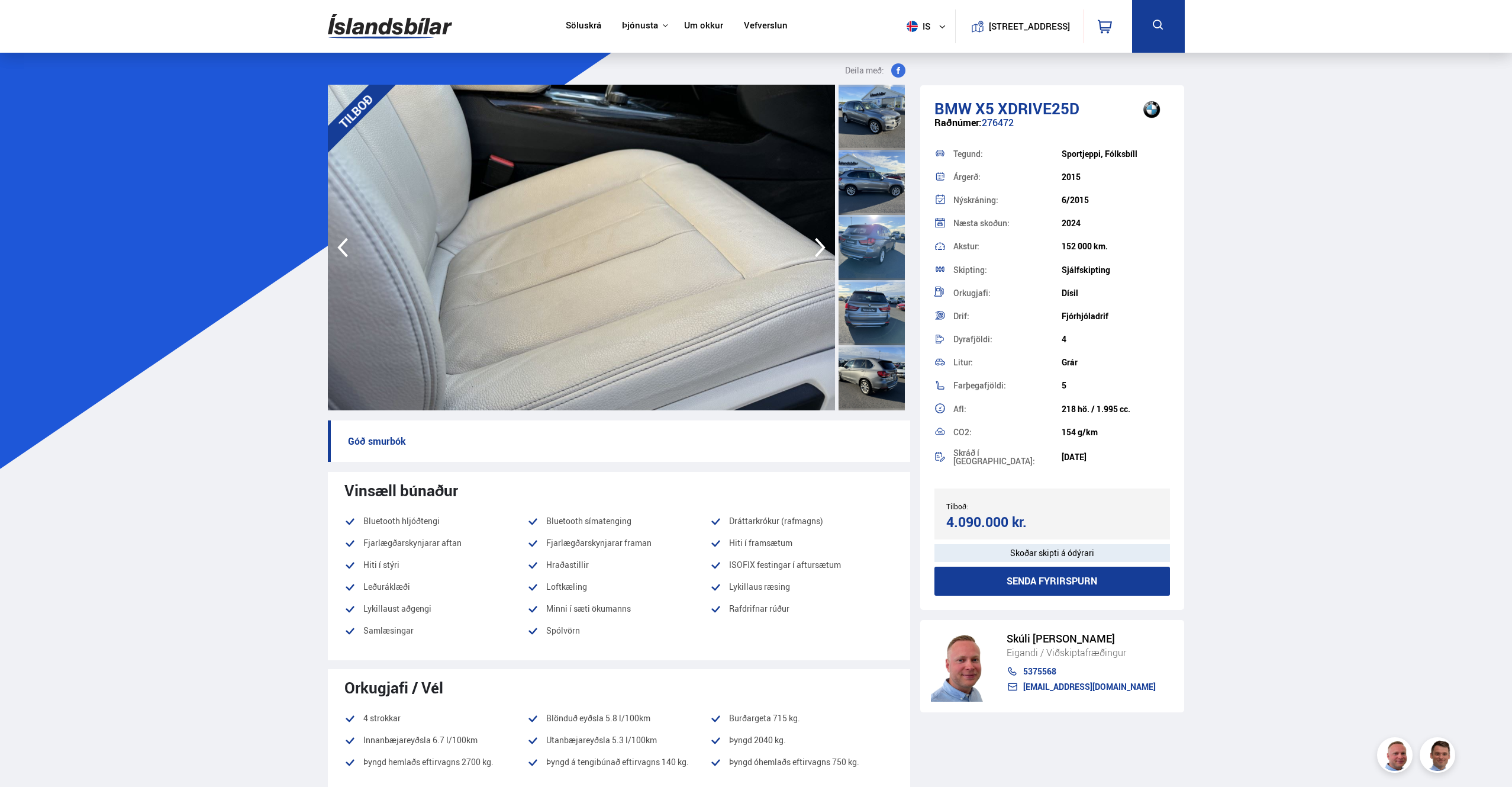
click at [818, 247] on icon "button" at bounding box center [820, 247] width 24 height 28
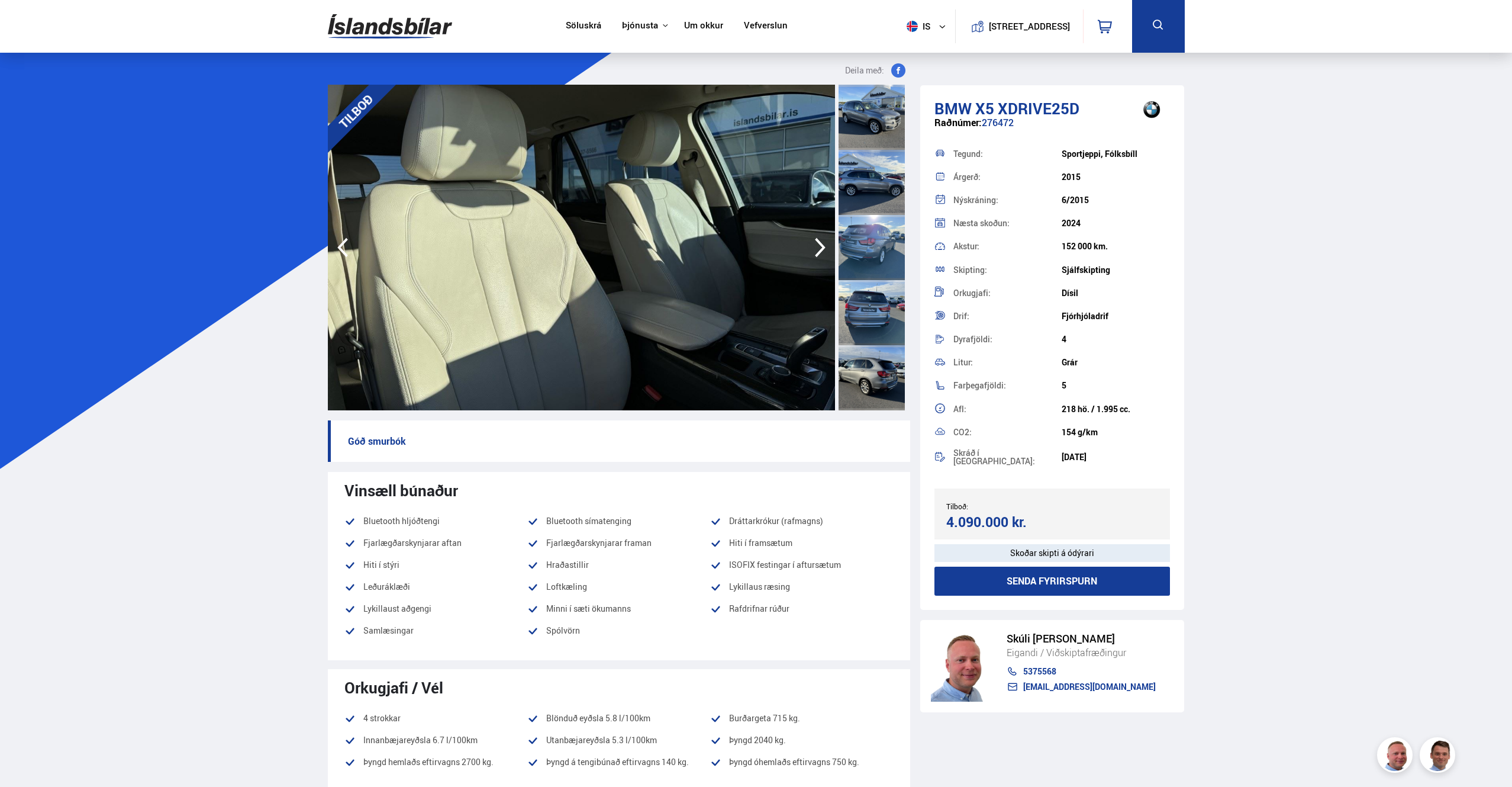
click at [818, 247] on icon "button" at bounding box center [820, 247] width 24 height 28
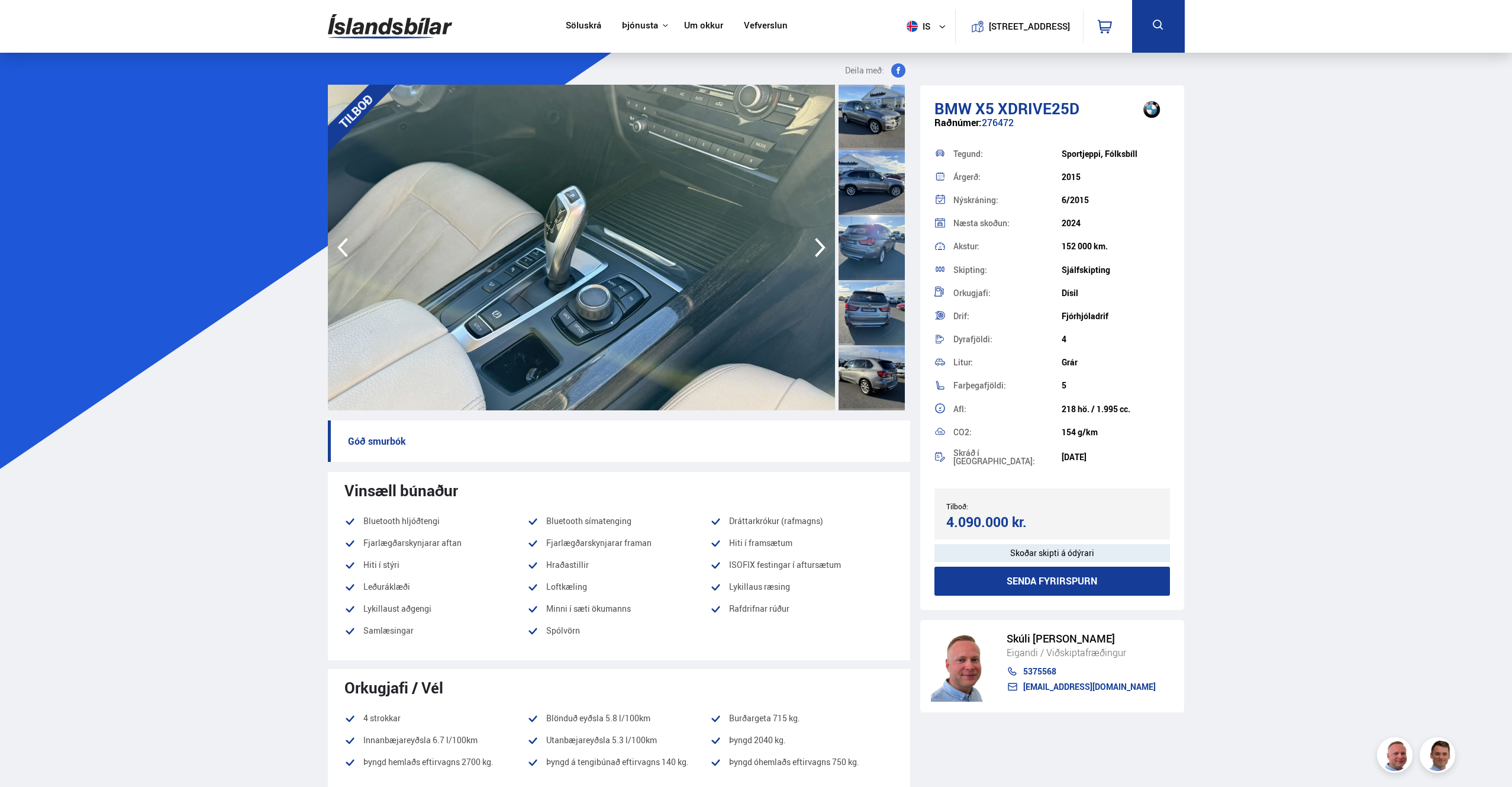
click at [818, 247] on icon "button" at bounding box center [820, 247] width 24 height 28
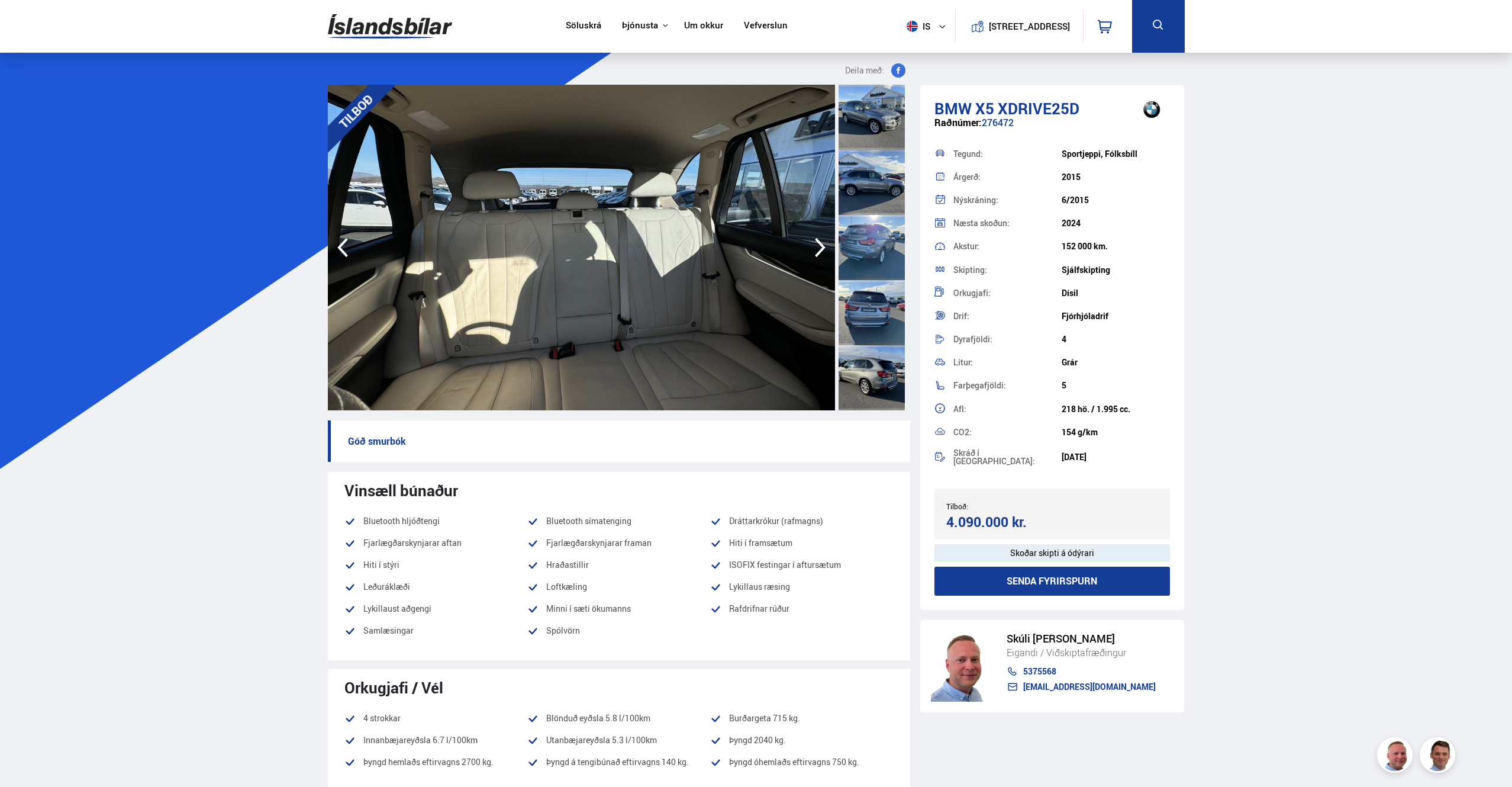
click at [818, 247] on icon "button" at bounding box center [820, 247] width 24 height 28
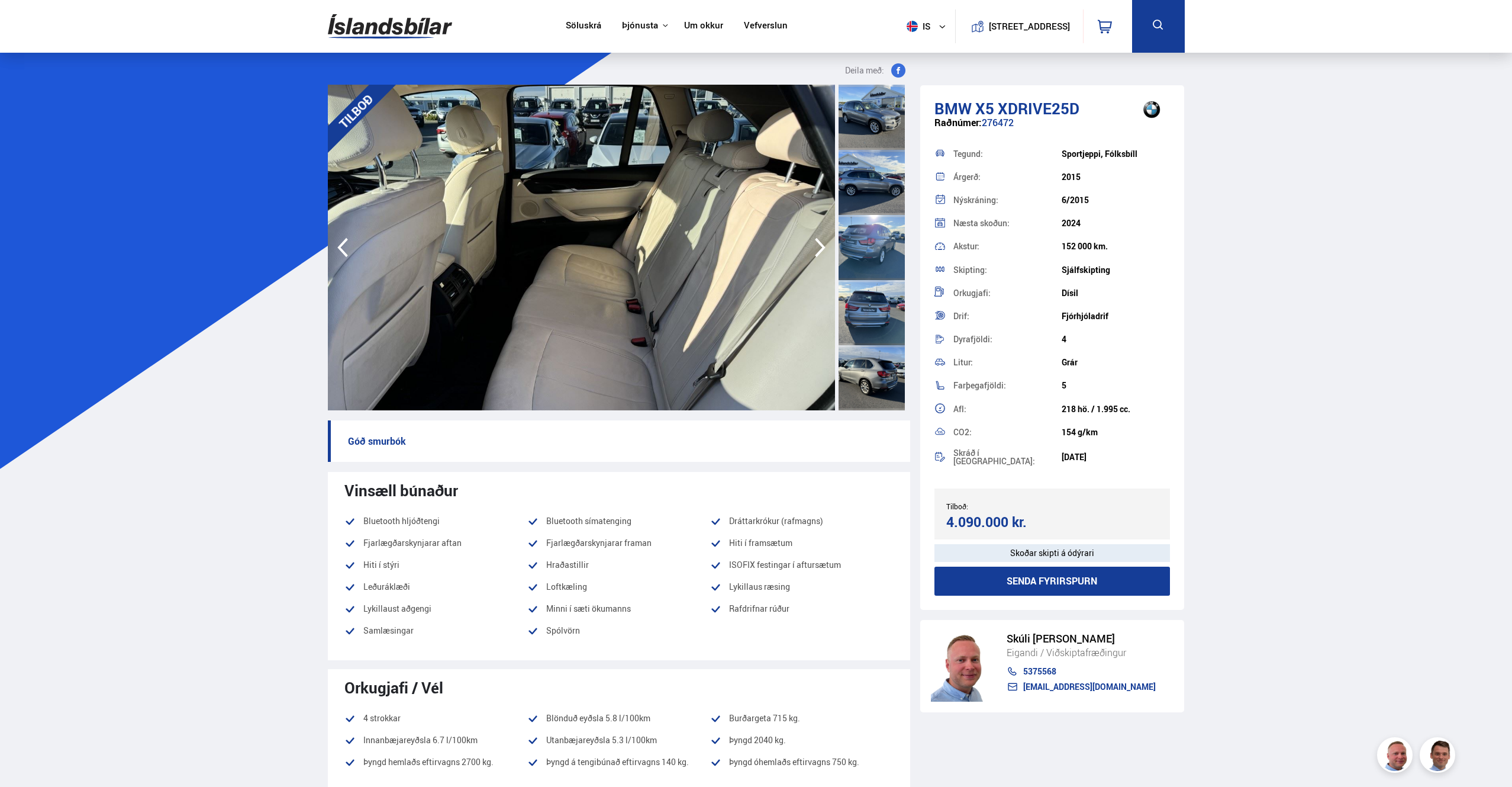
click at [818, 247] on icon "button" at bounding box center [820, 247] width 24 height 28
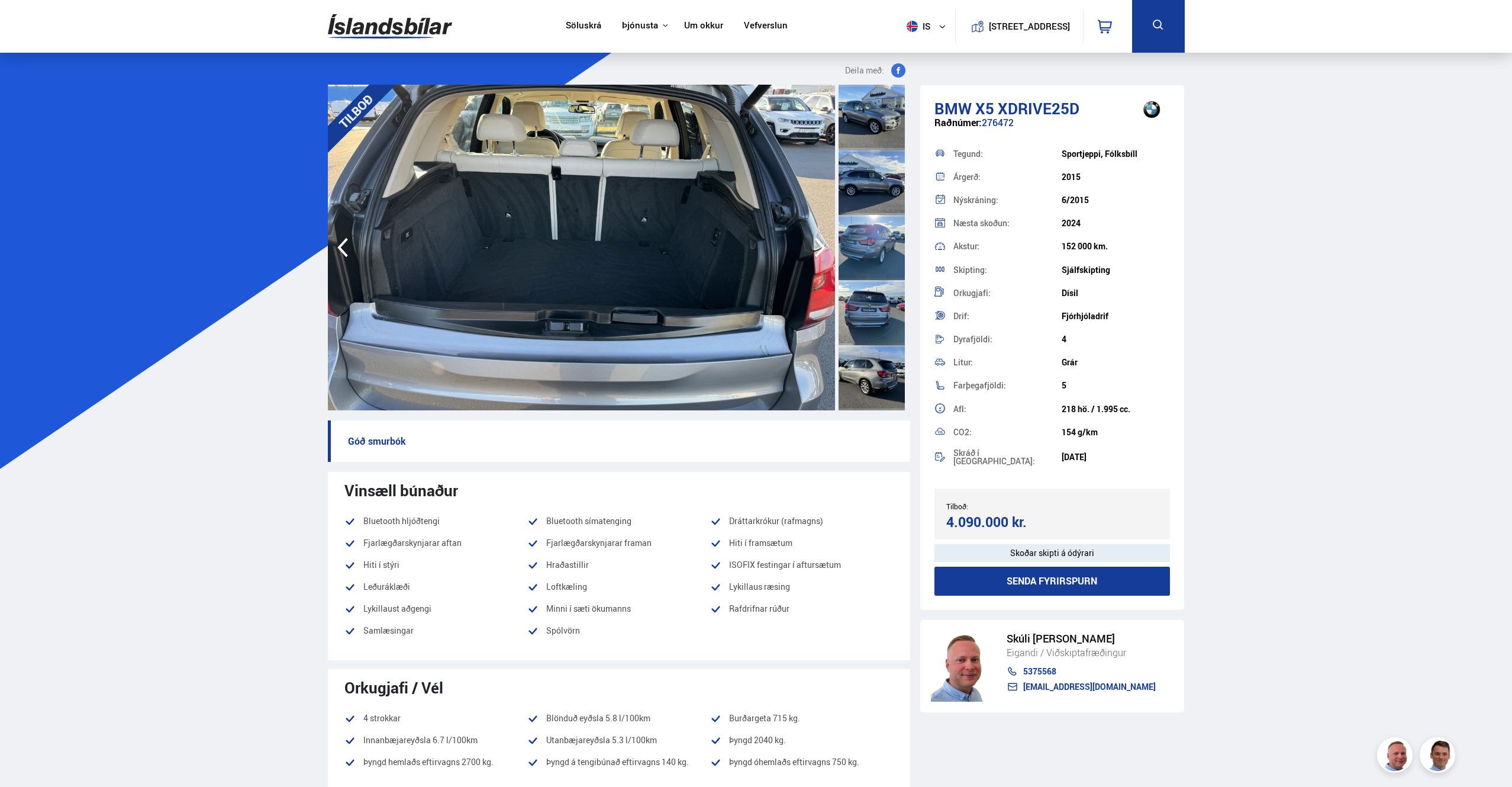
click at [818, 247] on icon "button" at bounding box center [820, 247] width 24 height 28
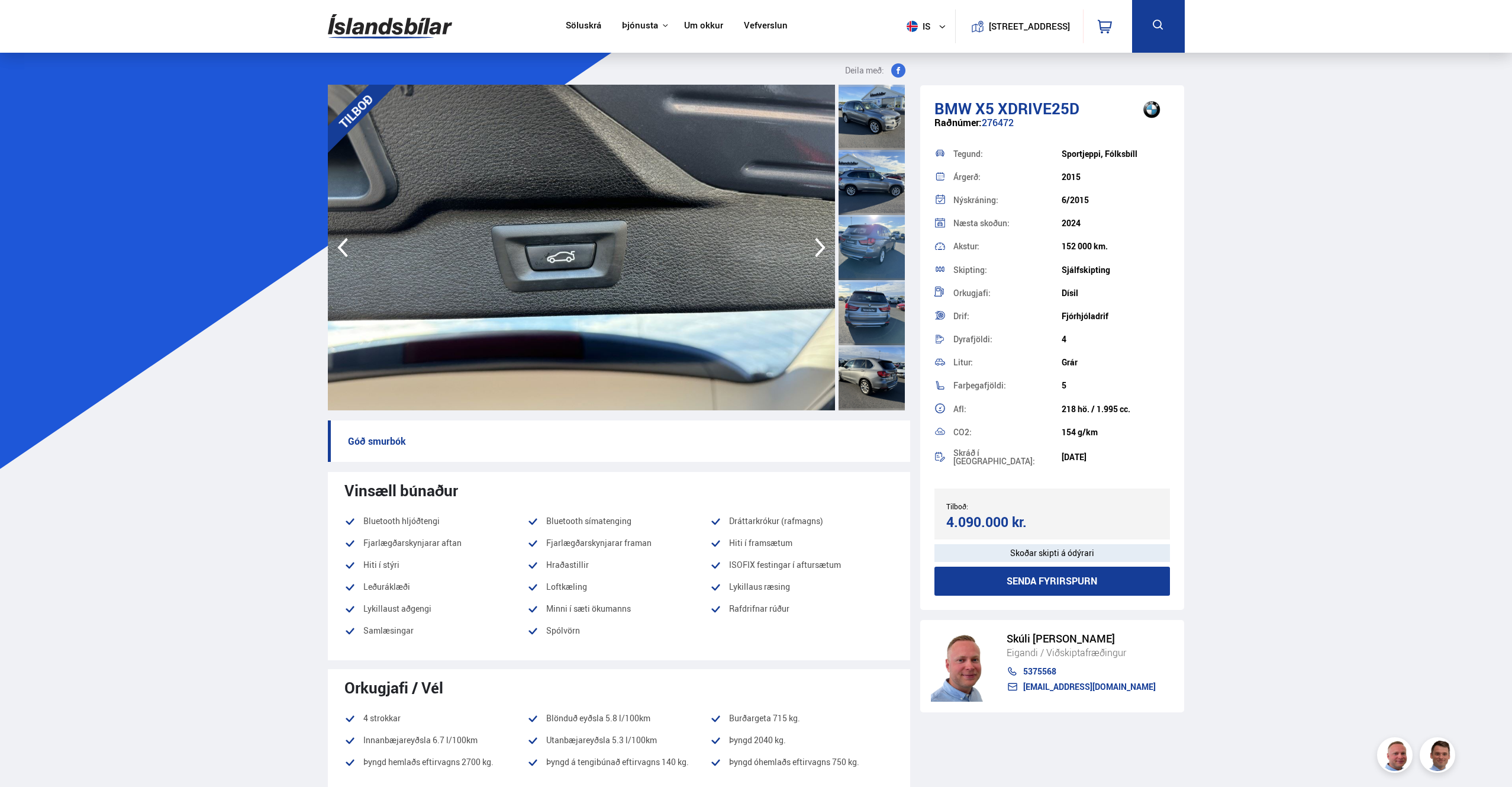
click at [818, 247] on icon "button" at bounding box center [820, 247] width 24 height 28
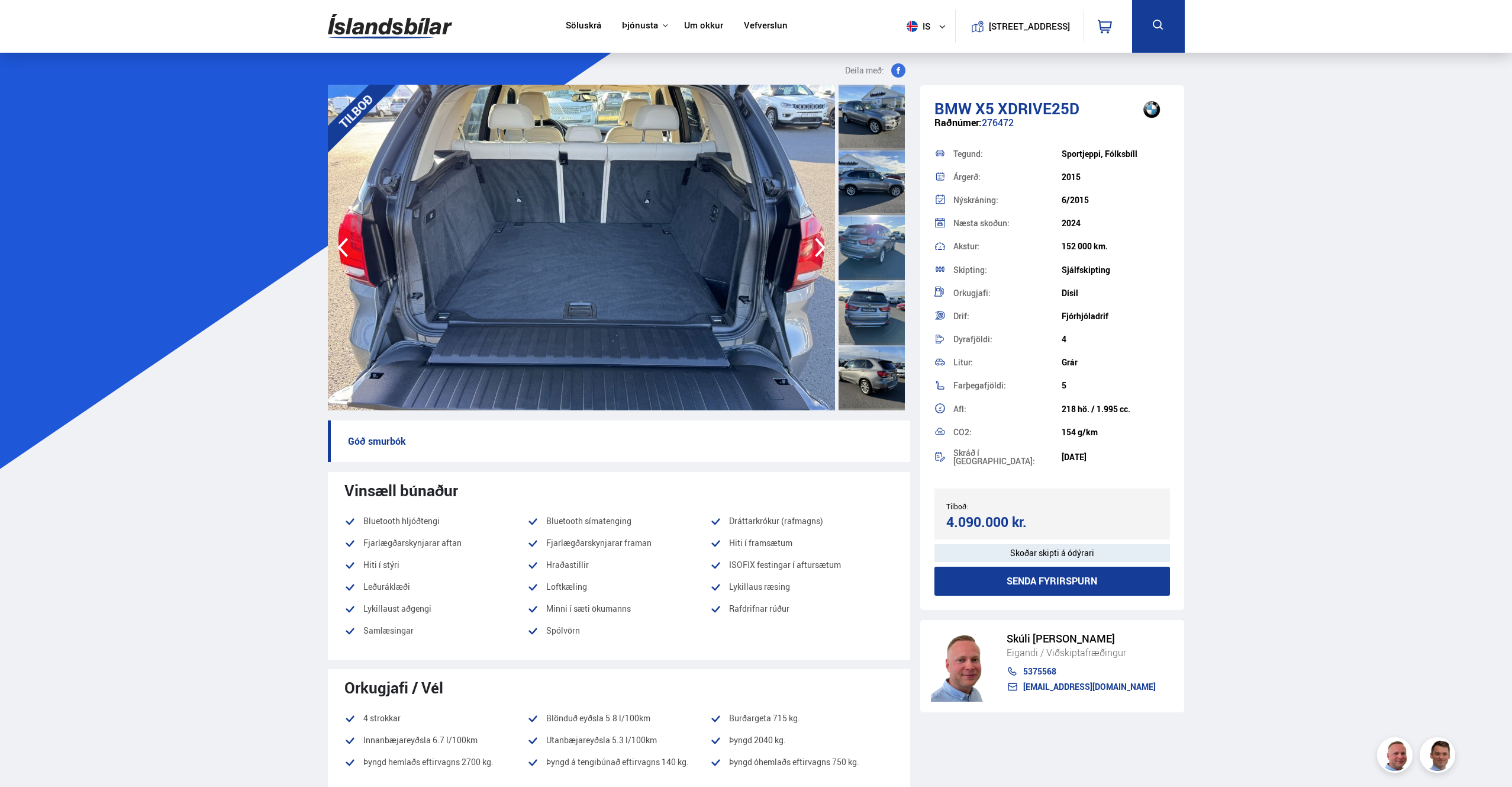
click at [818, 247] on icon "button" at bounding box center [820, 247] width 24 height 28
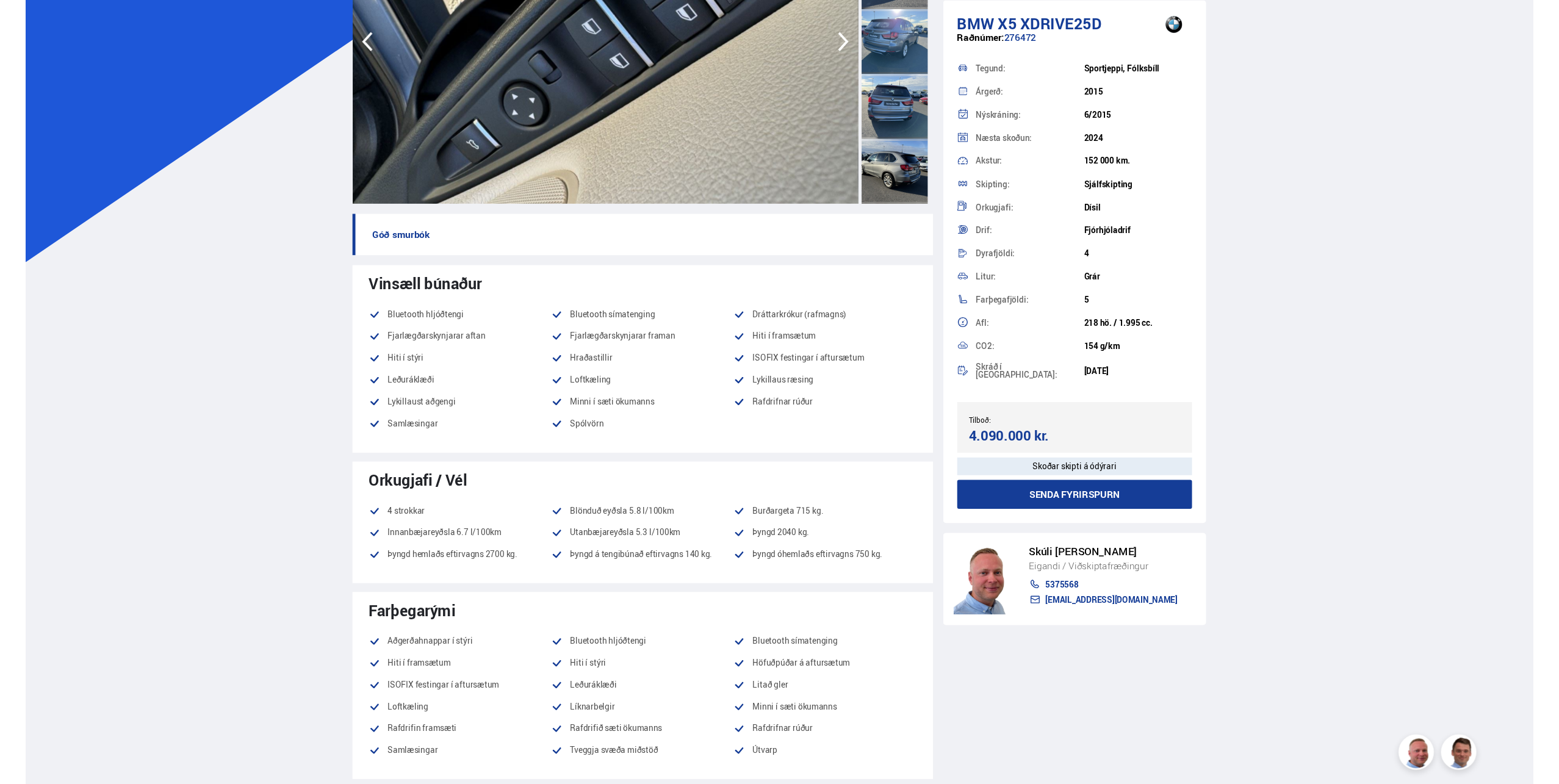
scroll to position [93, 0]
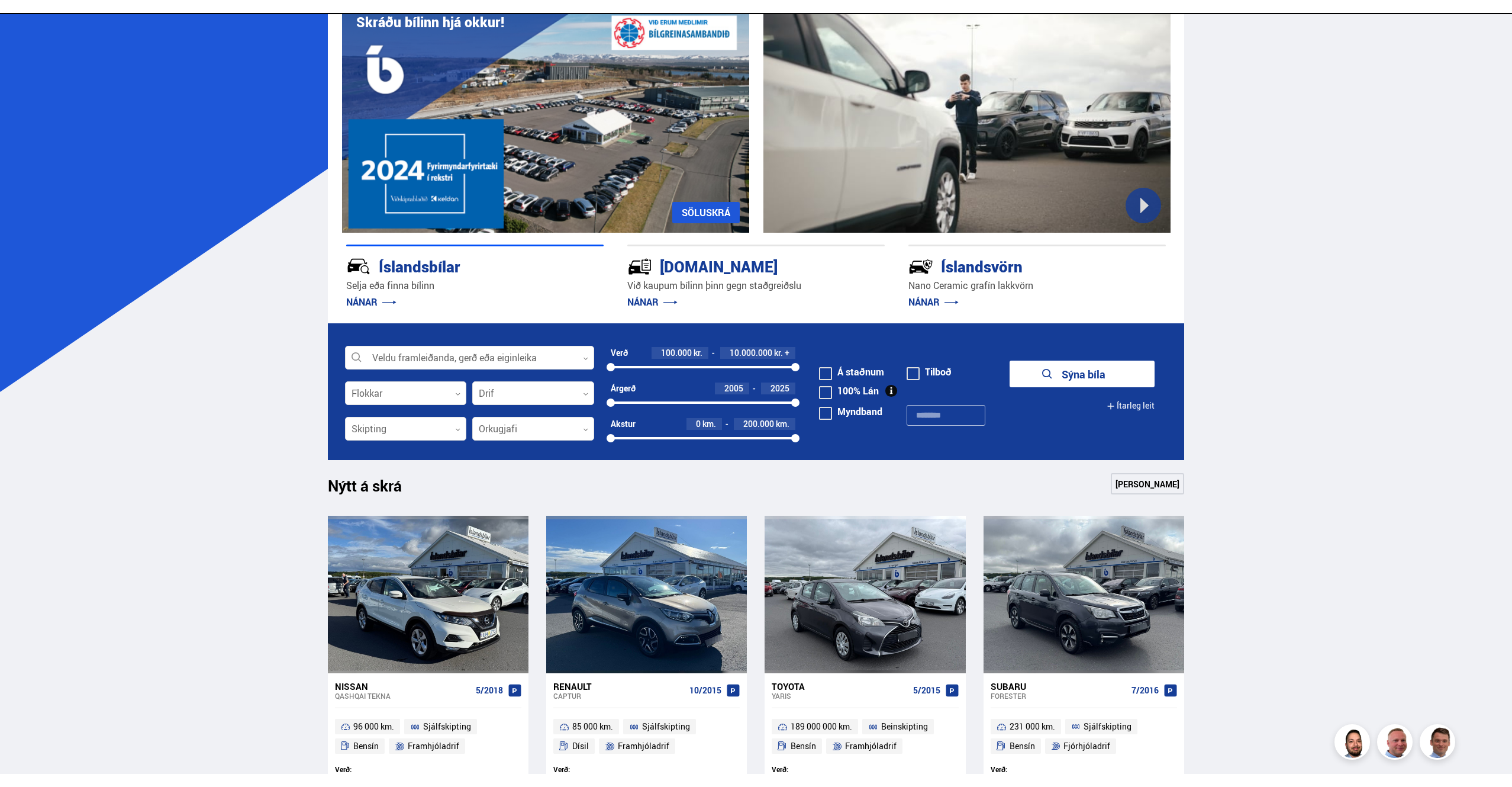
scroll to position [1120, 0]
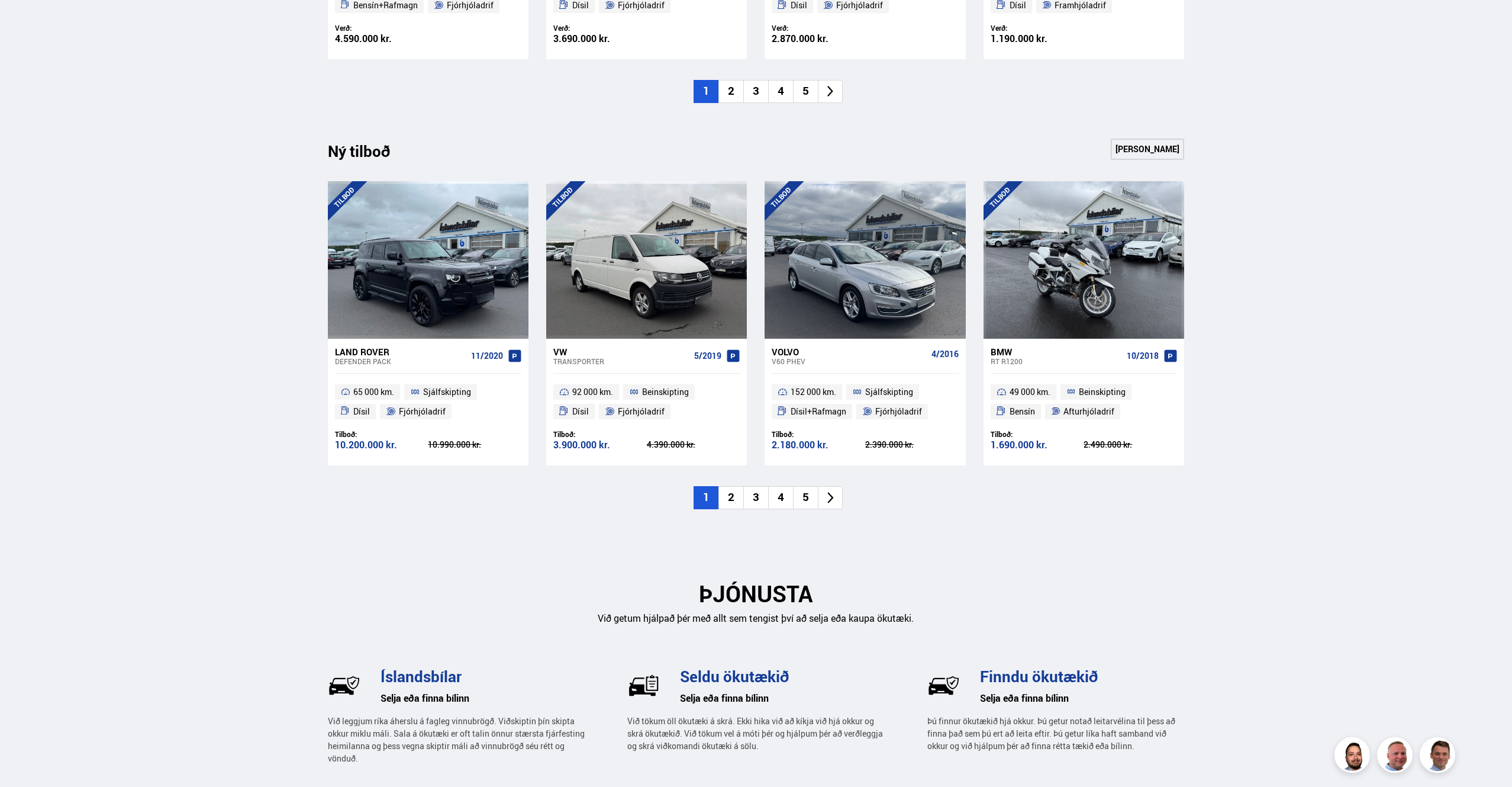
click at [829, 493] on icon at bounding box center [829, 498] width 6 height 11
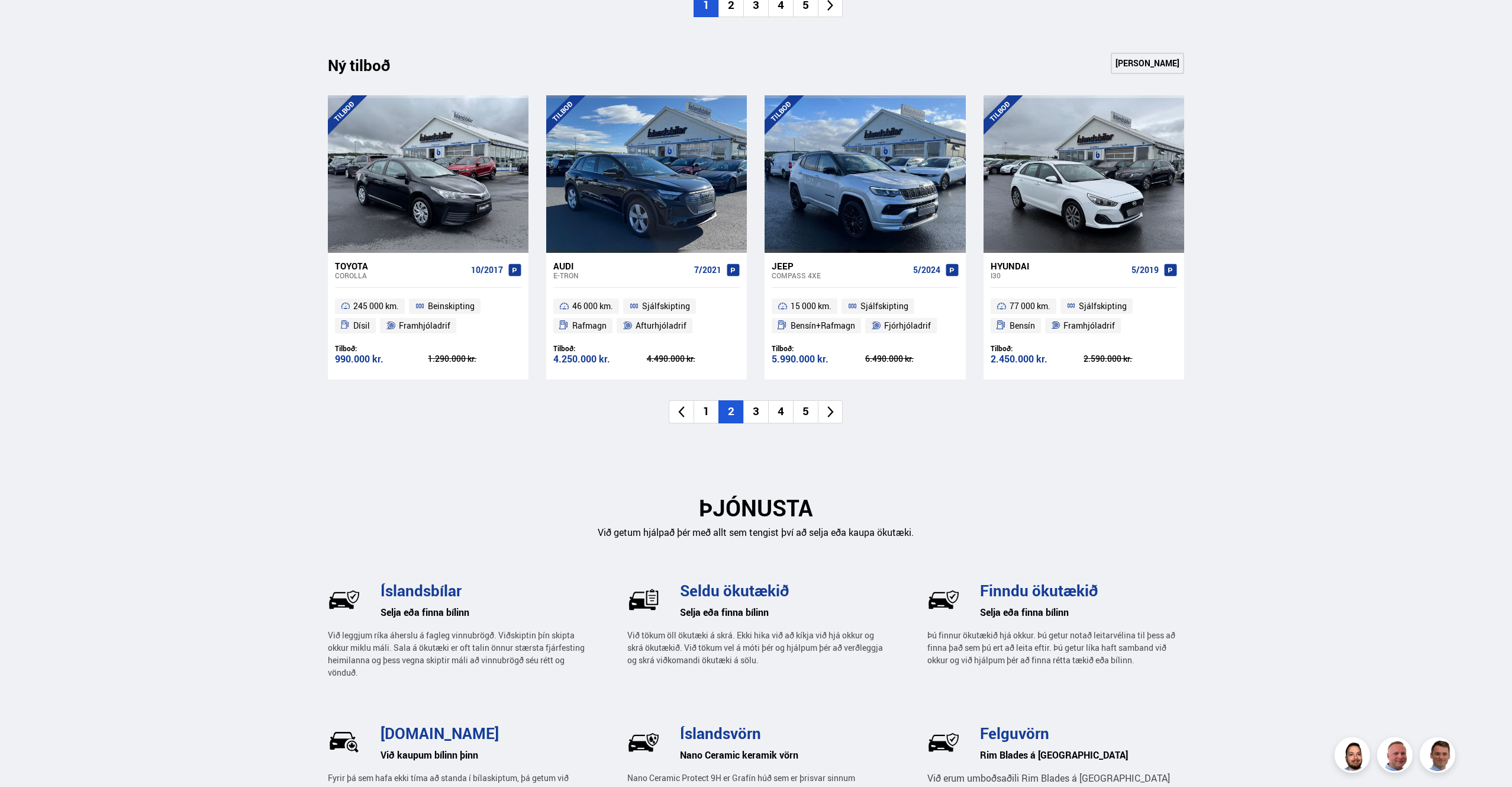
scroll to position [1262, 0]
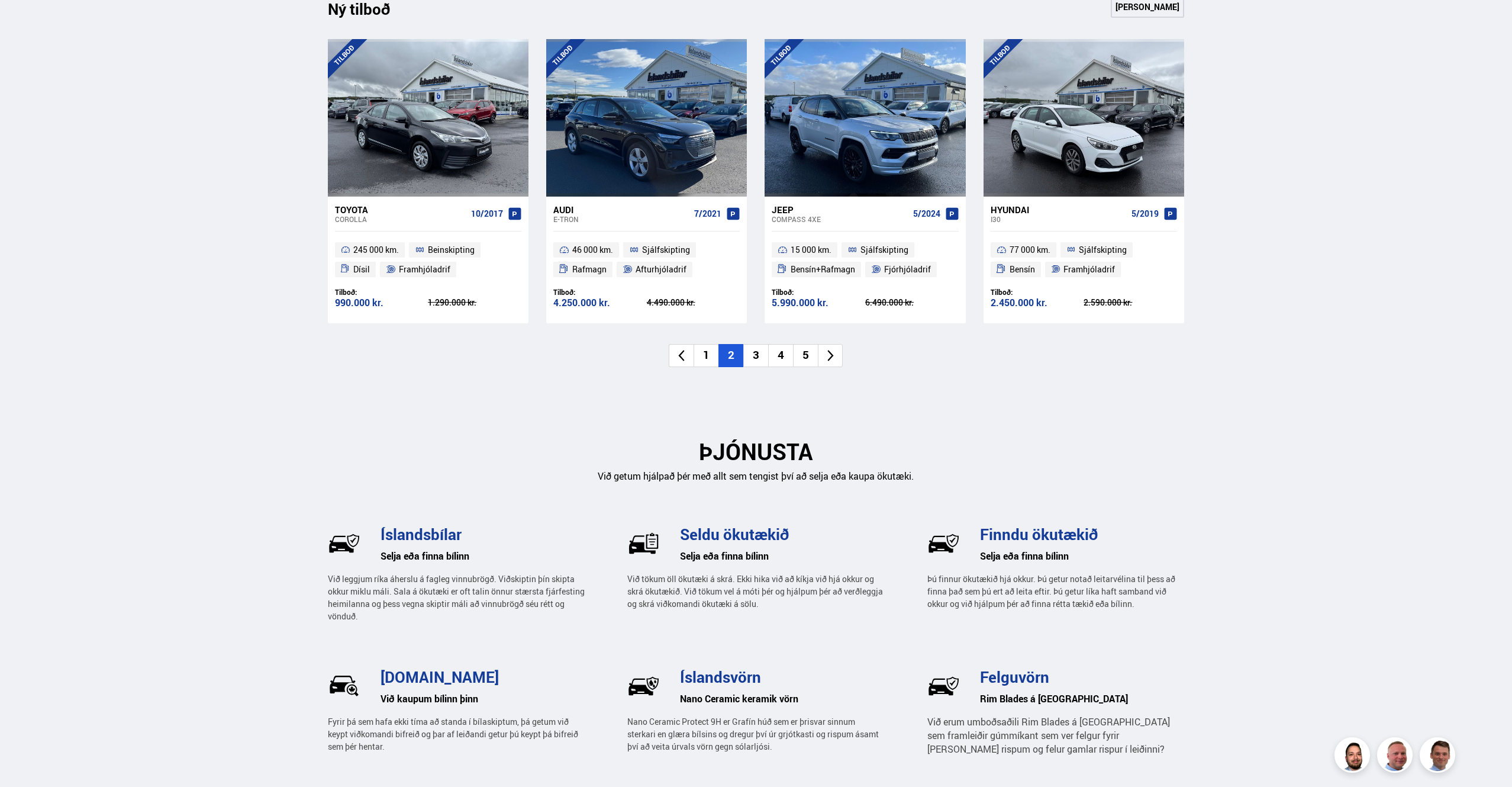
click at [829, 354] on icon at bounding box center [830, 355] width 13 height 13
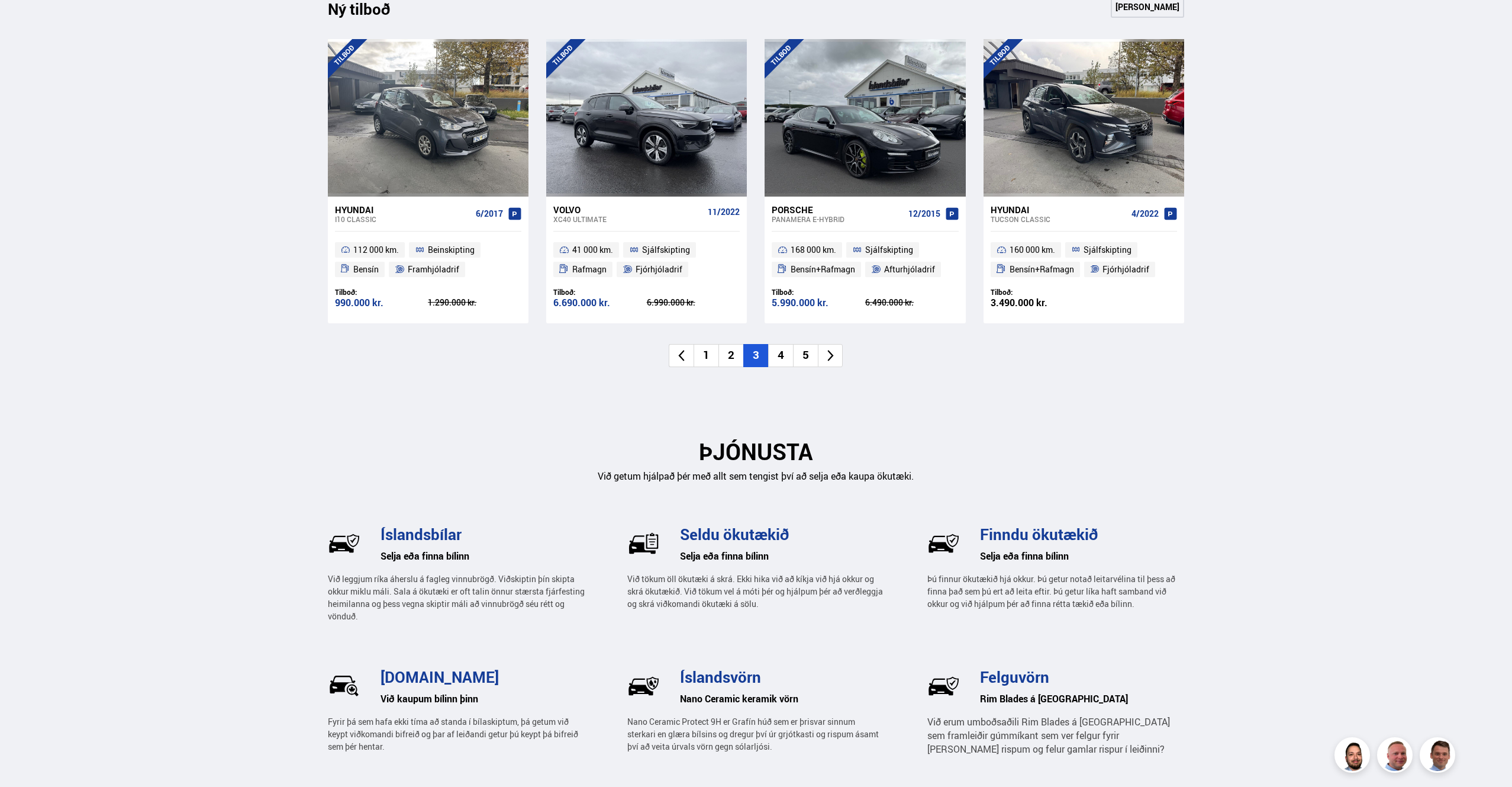
click at [831, 353] on icon at bounding box center [830, 355] width 13 height 13
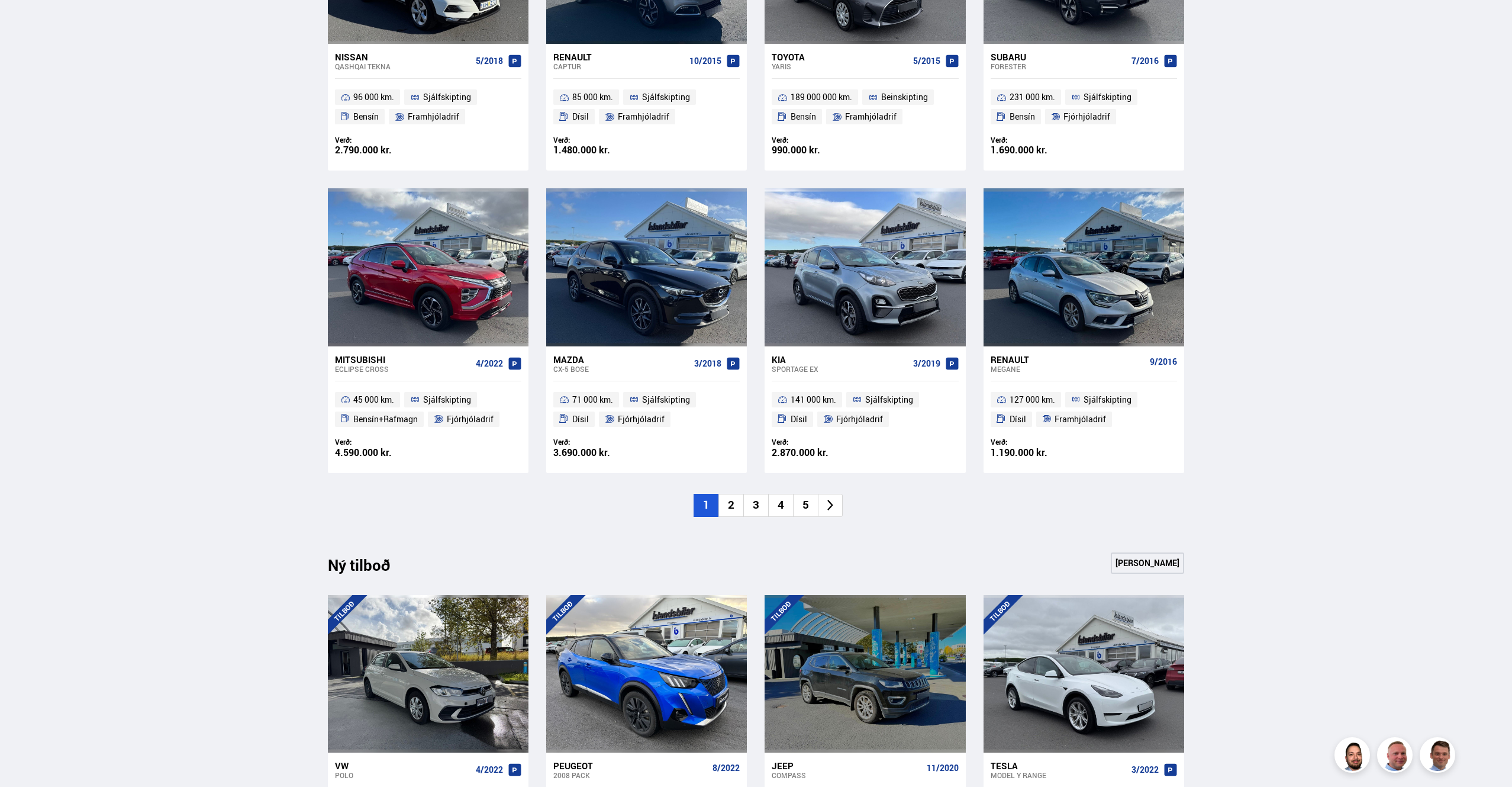
scroll to position [706, 0]
